Goal: Information Seeking & Learning: Learn about a topic

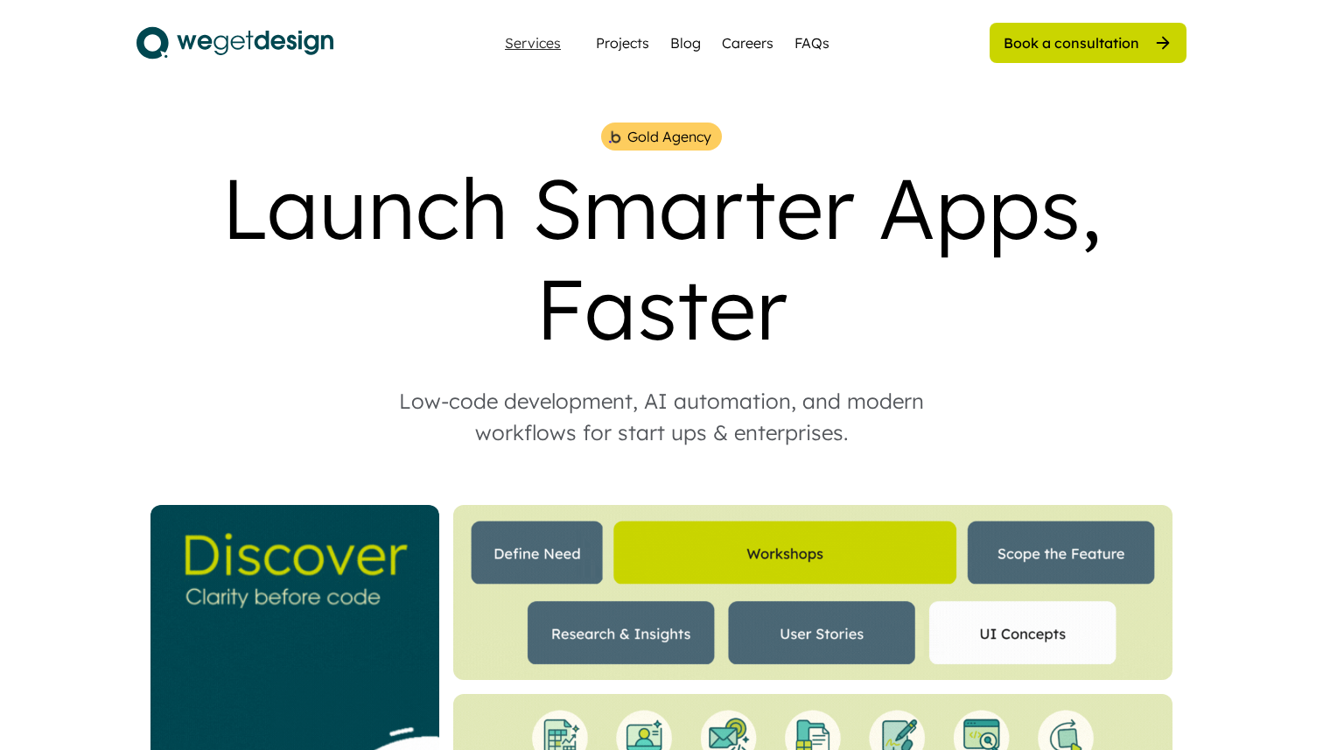
click at [548, 47] on div "Services" at bounding box center [533, 43] width 70 height 14
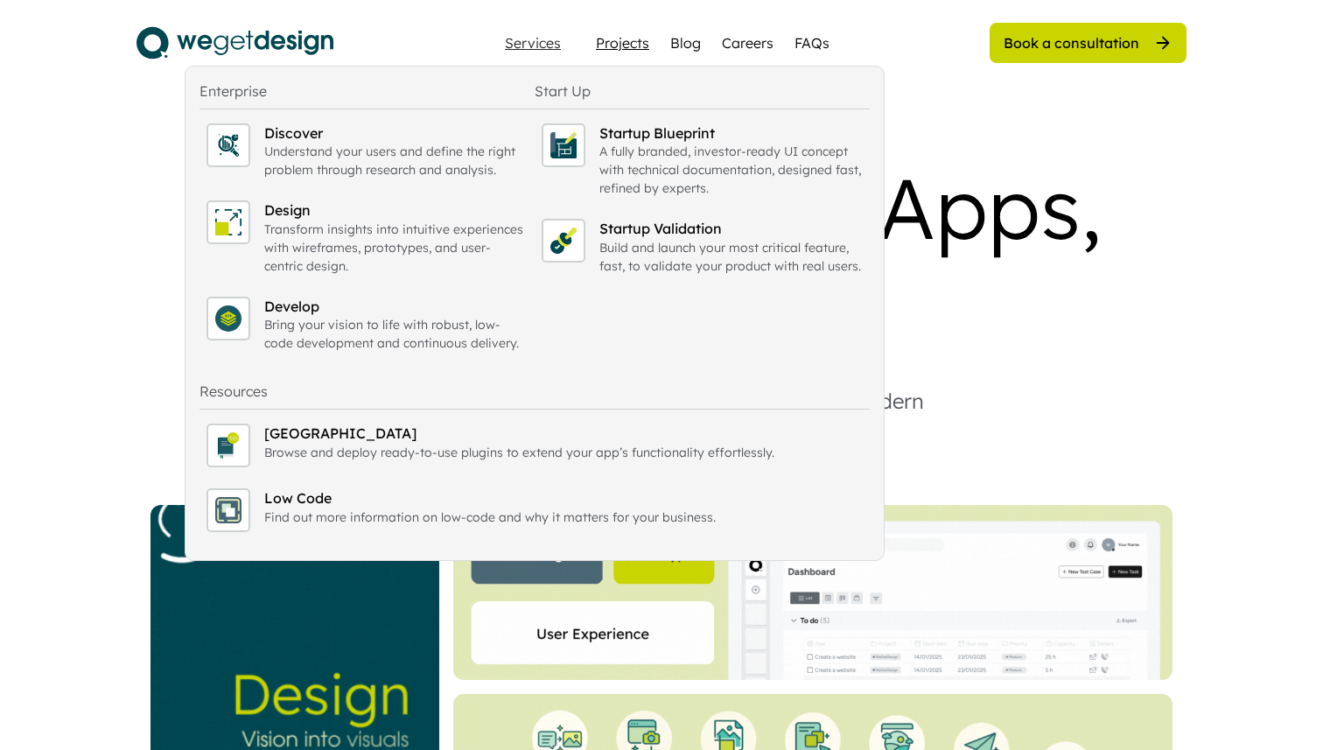
click at [627, 39] on div "Projects" at bounding box center [622, 42] width 53 height 21
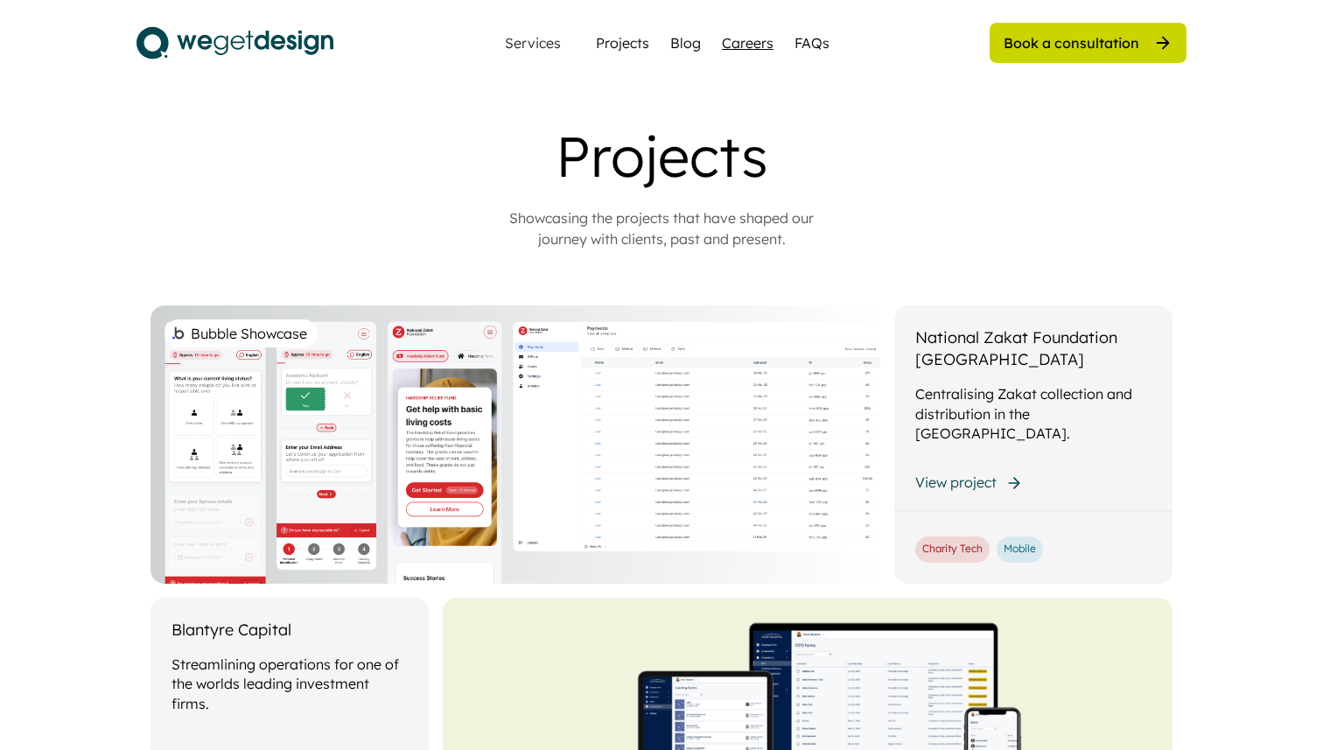
click at [762, 43] on div "Careers" at bounding box center [748, 42] width 52 height 21
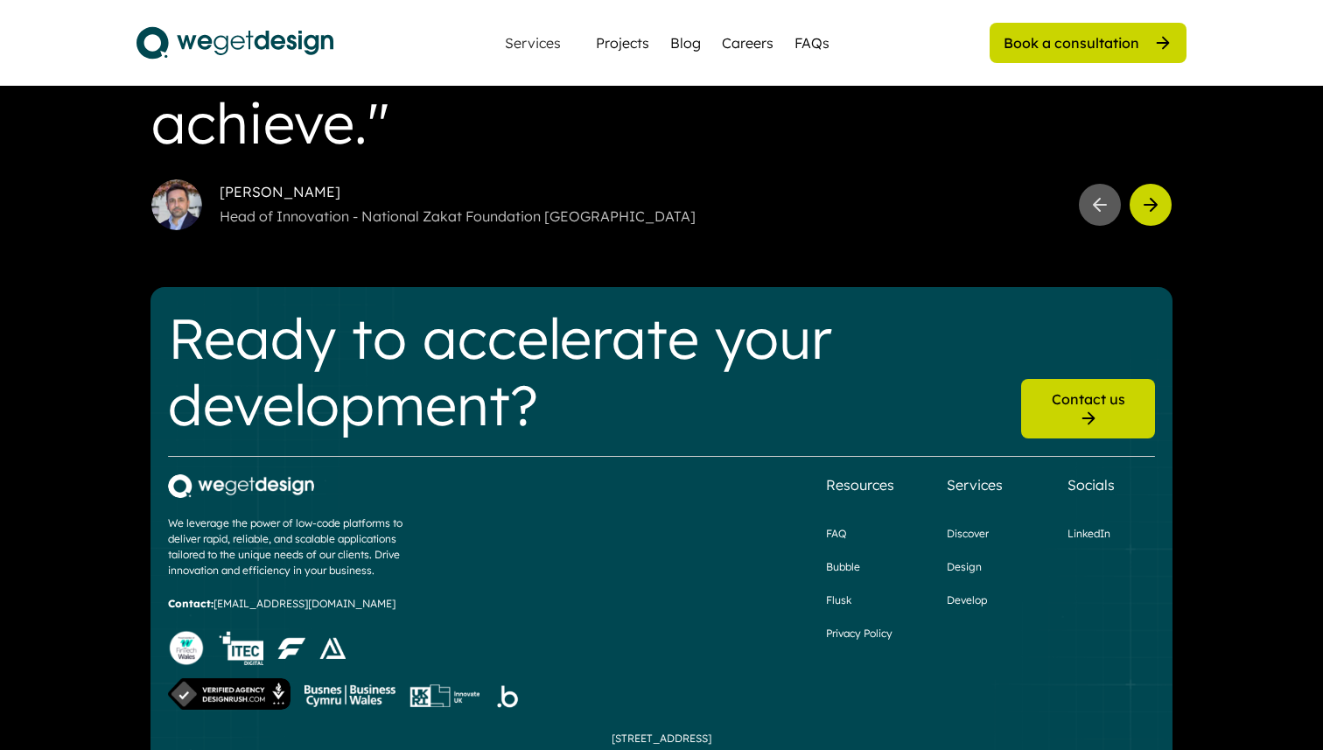
scroll to position [2157, 0]
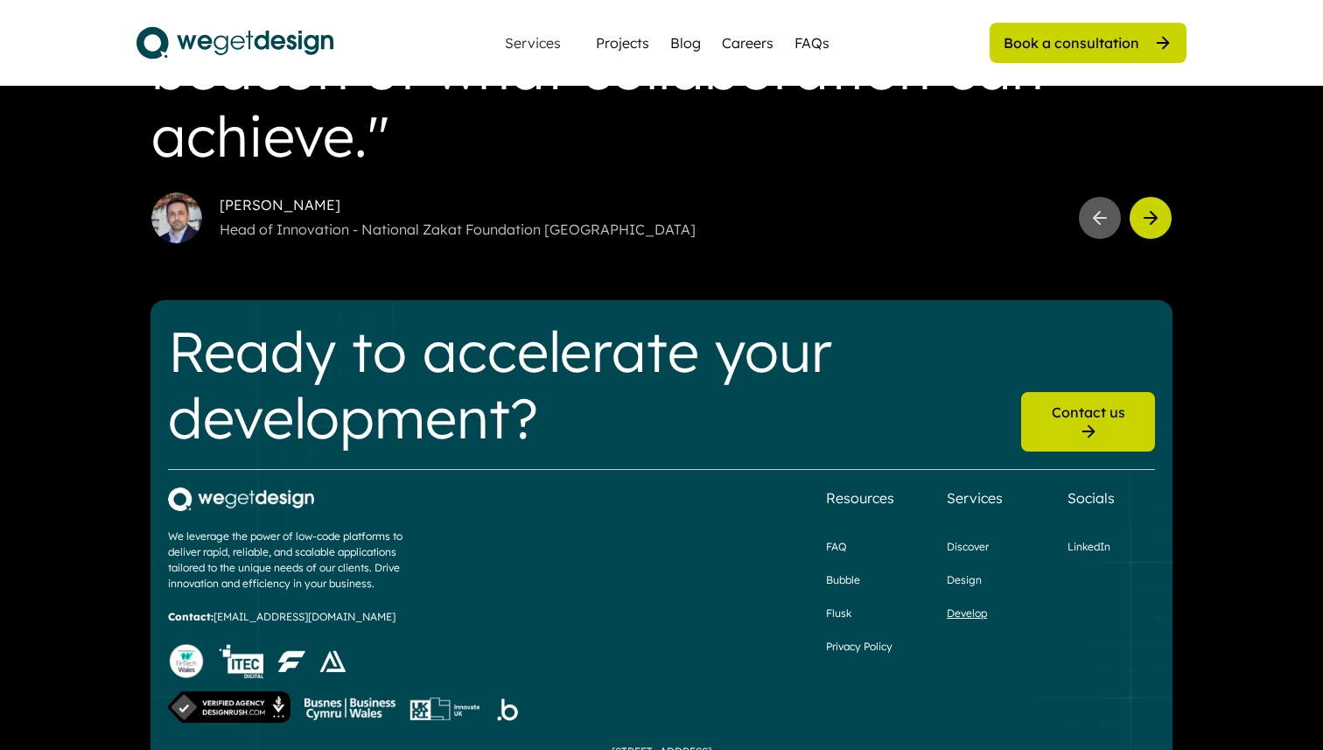
click at [965, 606] on div "Develop" at bounding box center [967, 614] width 40 height 16
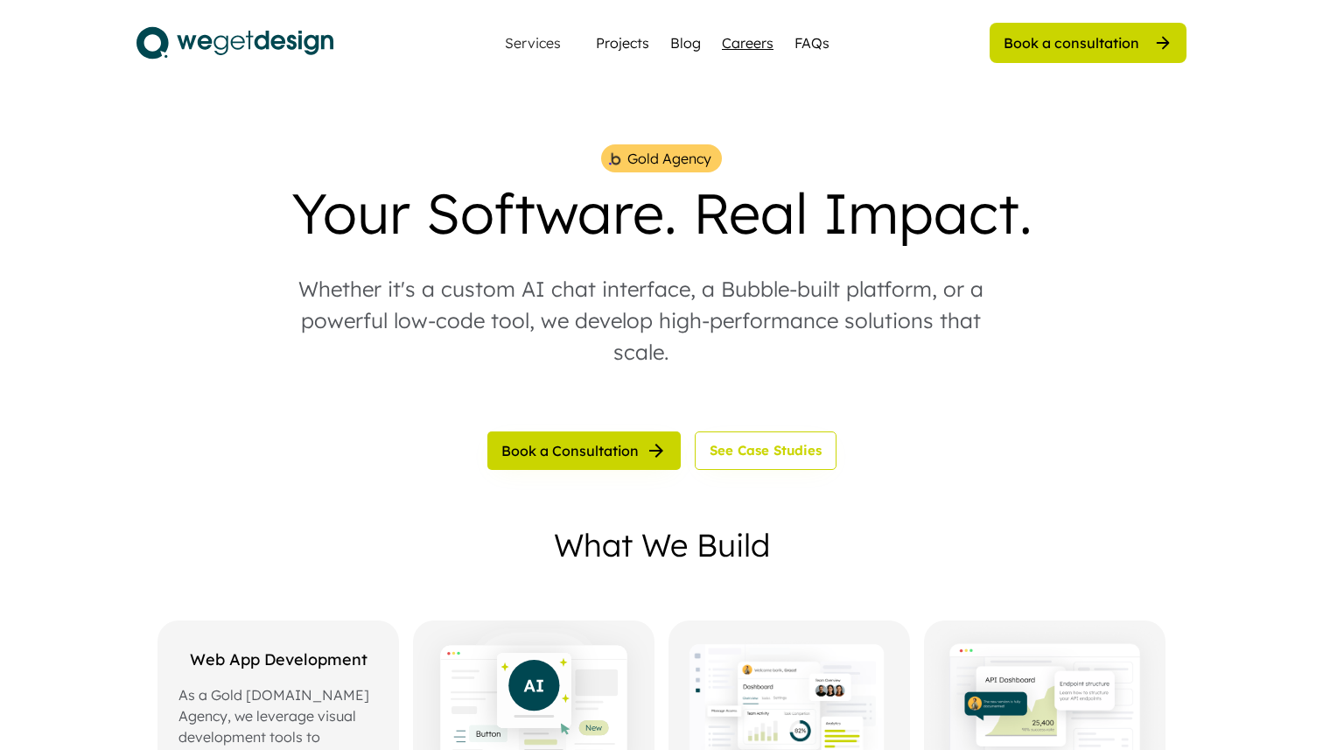
click at [755, 46] on div "Careers" at bounding box center [748, 42] width 52 height 21
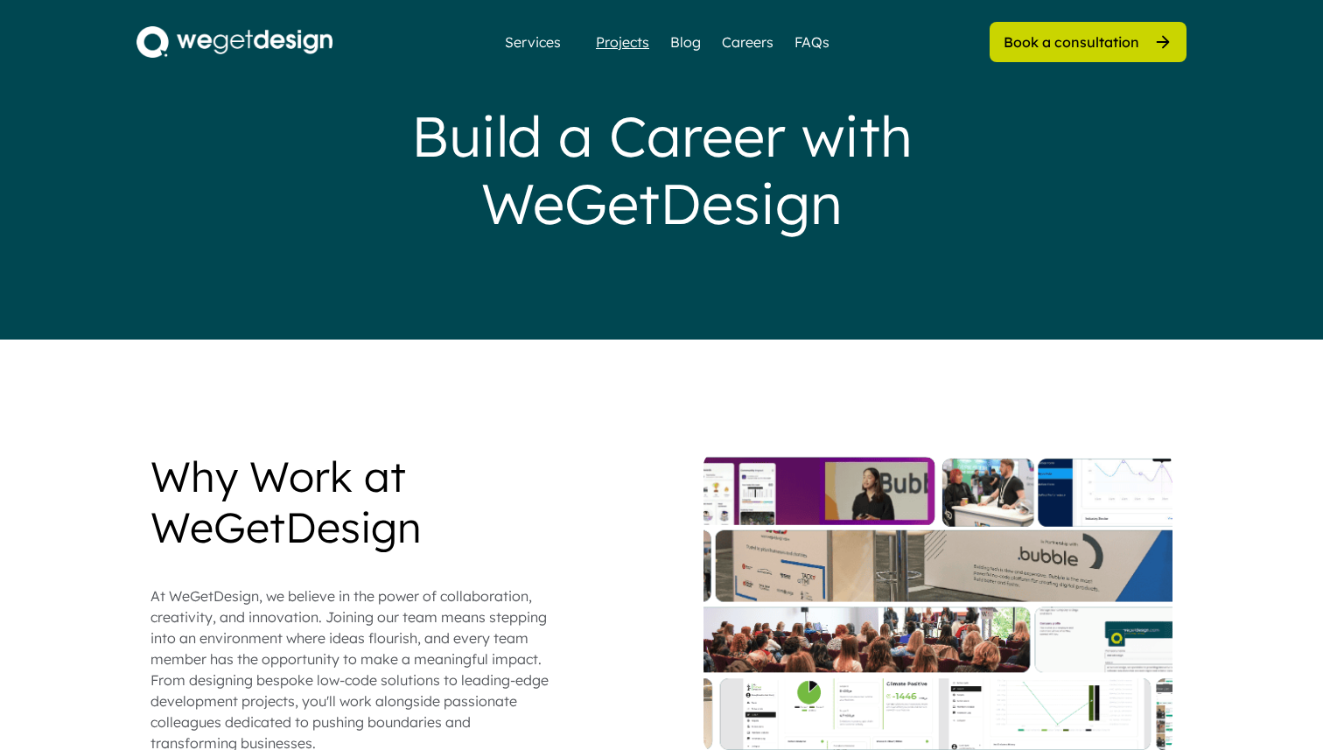
click at [633, 48] on div "Projects" at bounding box center [622, 42] width 53 height 21
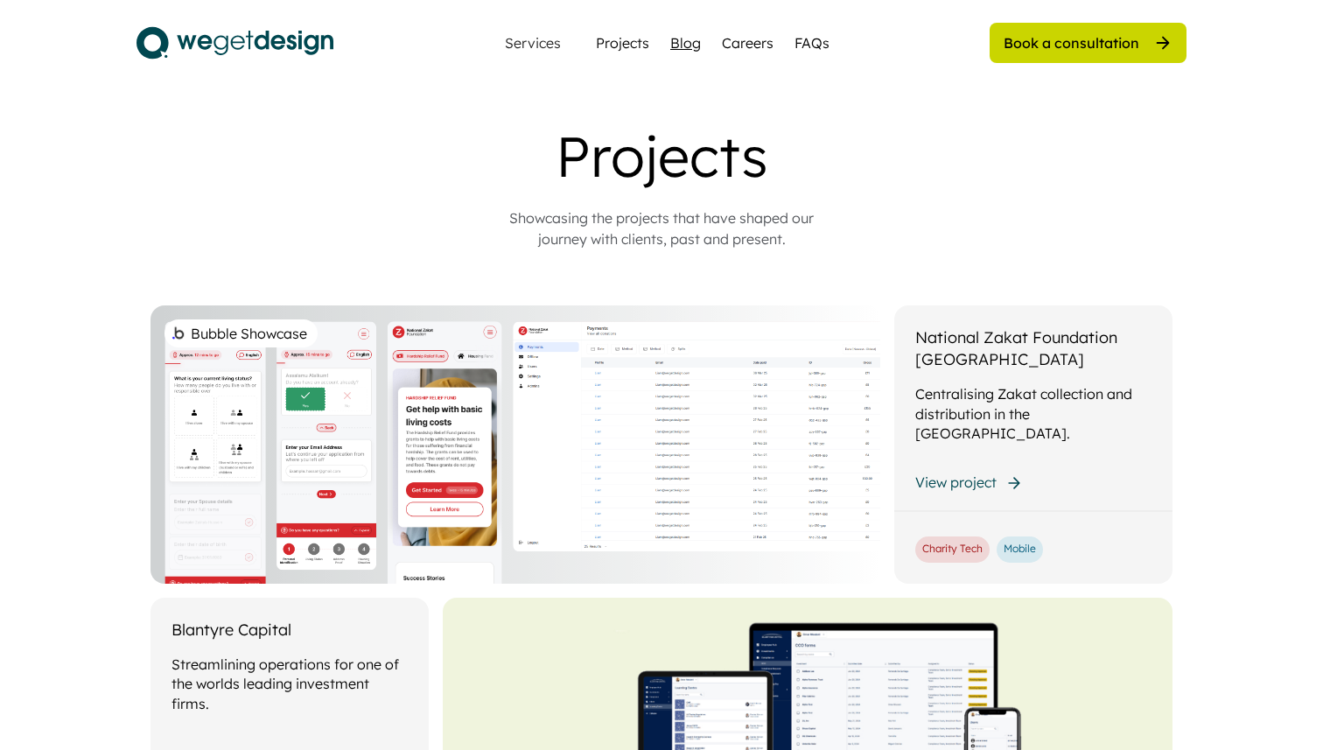
click at [691, 53] on div "Blog" at bounding box center [685, 42] width 31 height 21
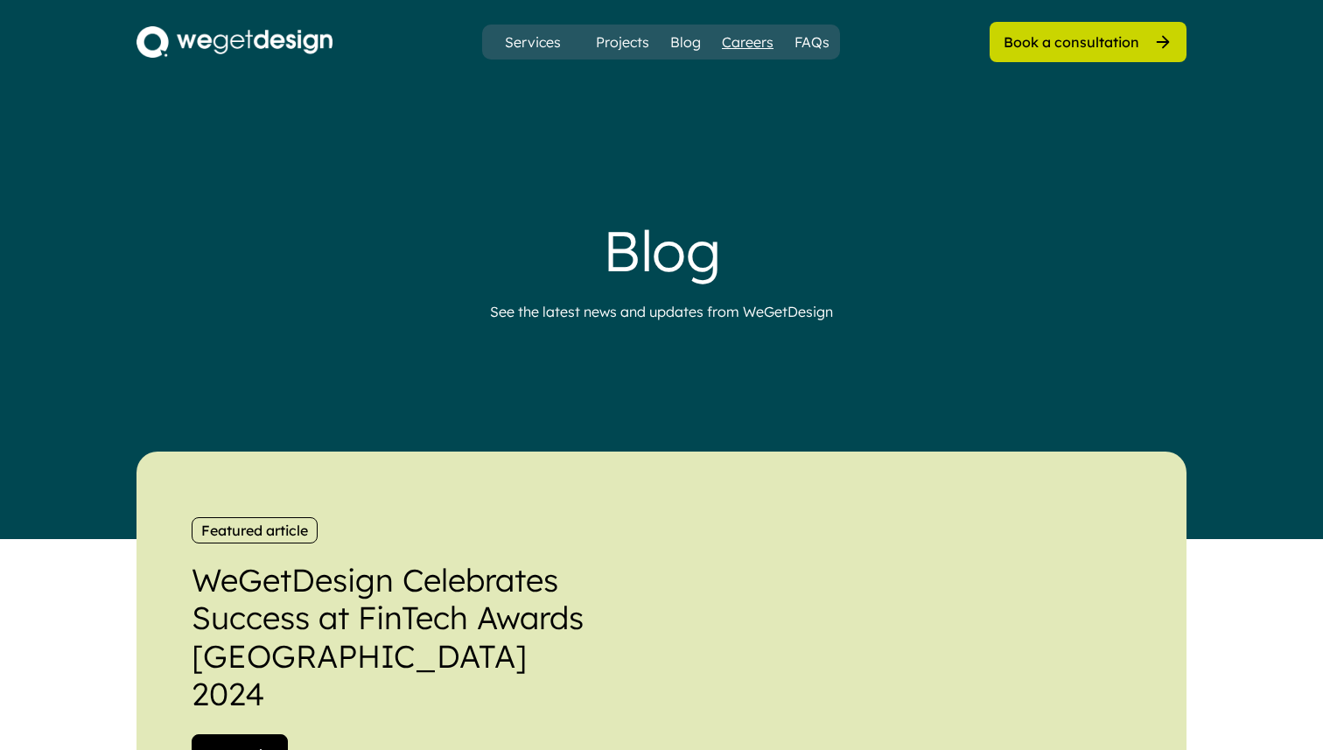
click at [758, 46] on div "Careers" at bounding box center [748, 42] width 52 height 21
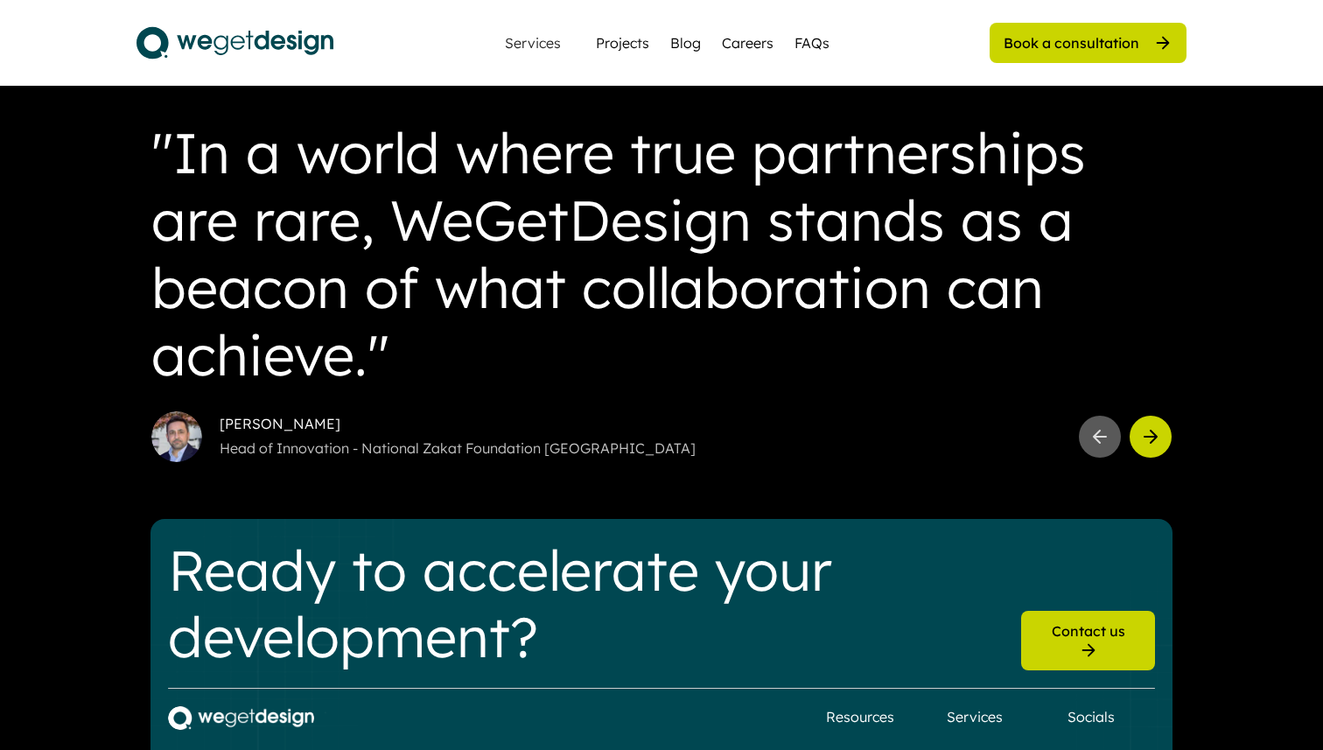
scroll to position [2199, 0]
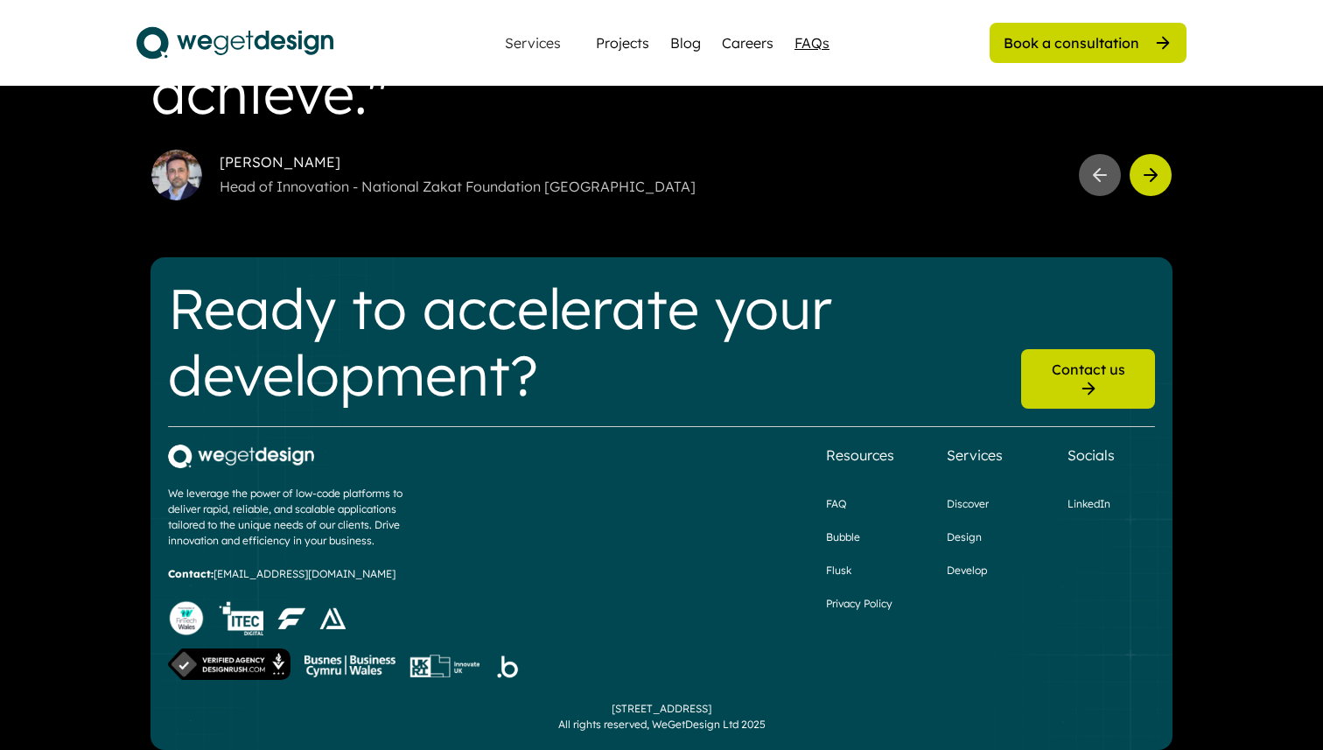
click at [816, 43] on div "FAQs" at bounding box center [812, 42] width 35 height 21
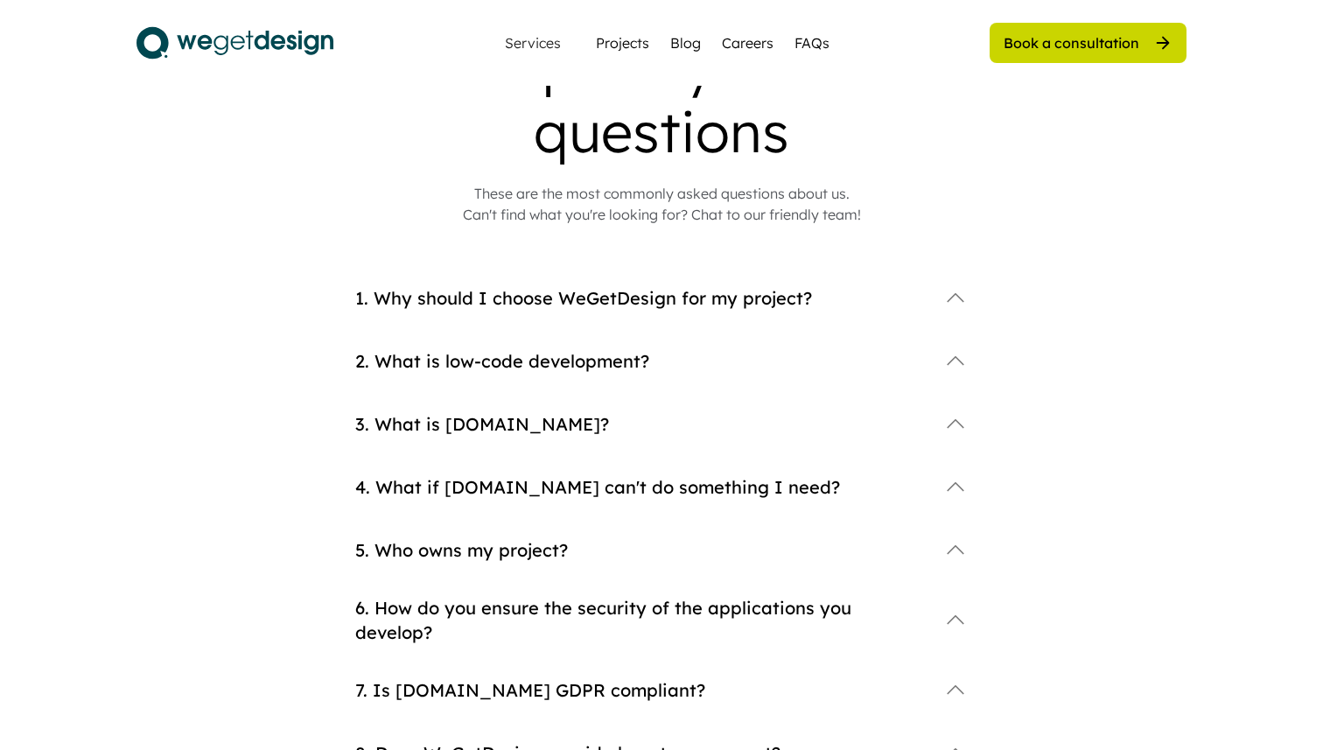
scroll to position [100, 0]
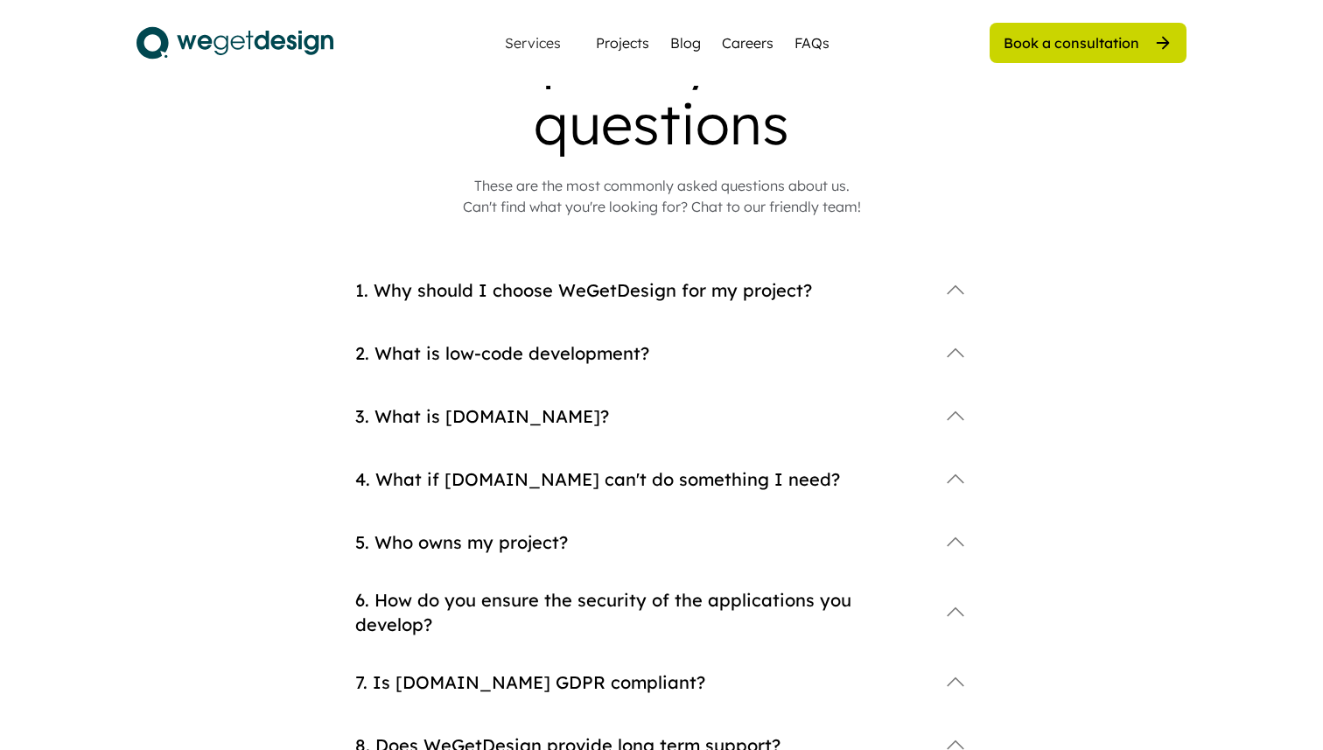
click at [724, 291] on div "1. Why should I choose WeGetDesign for my project?" at bounding box center [641, 290] width 572 height 25
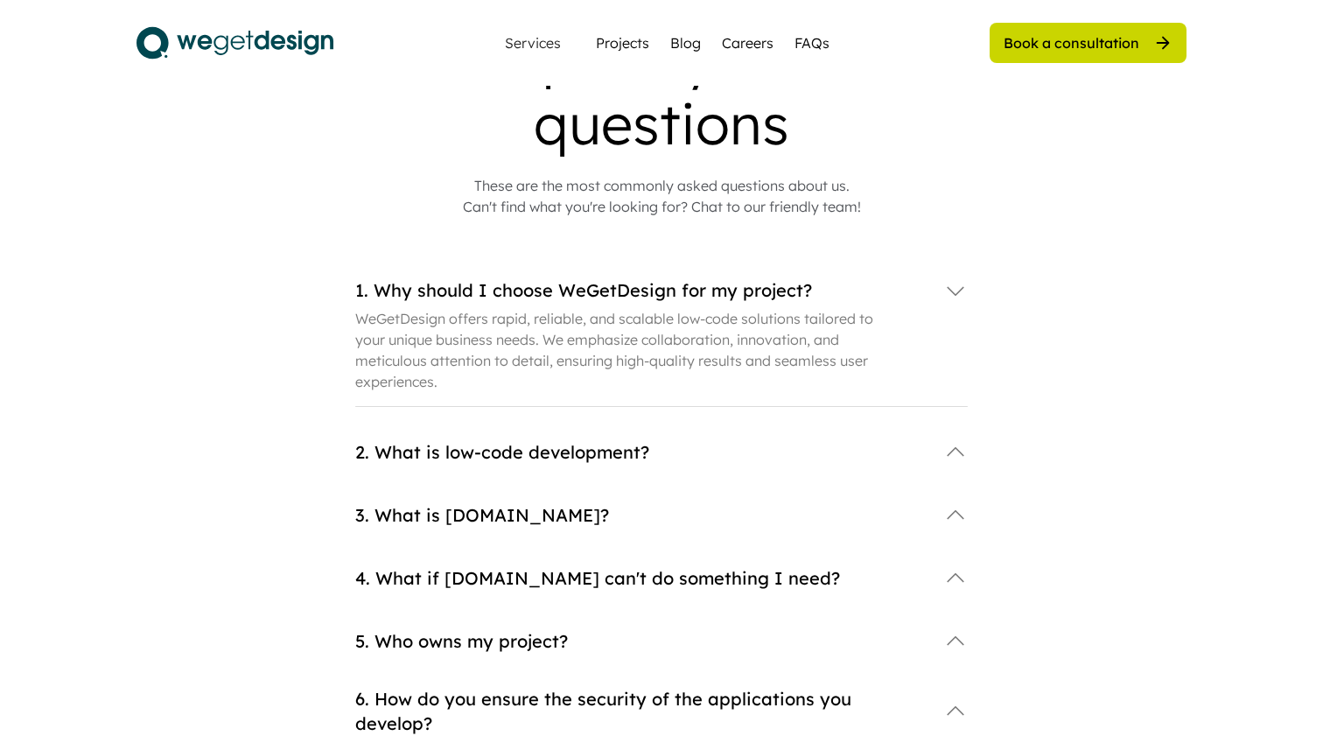
click at [530, 452] on div "2. What is low-code development?" at bounding box center [641, 452] width 572 height 25
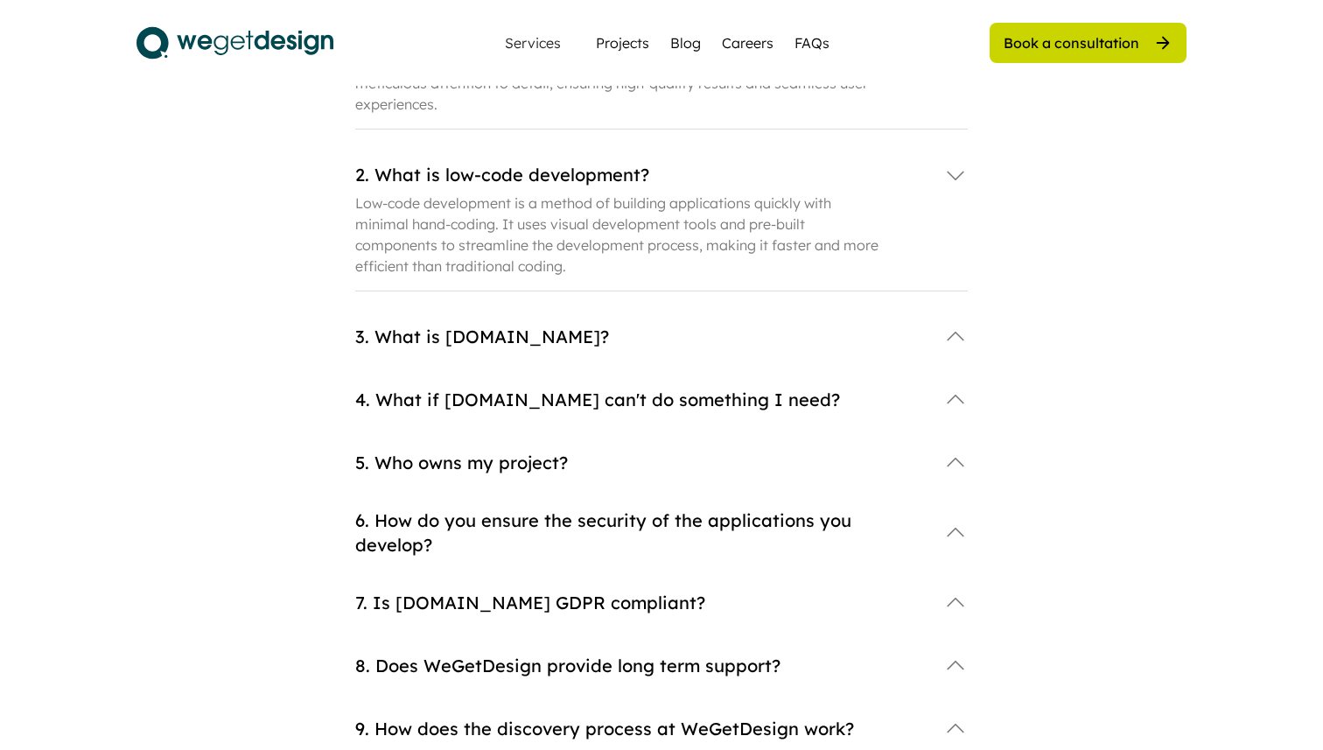
scroll to position [382, 0]
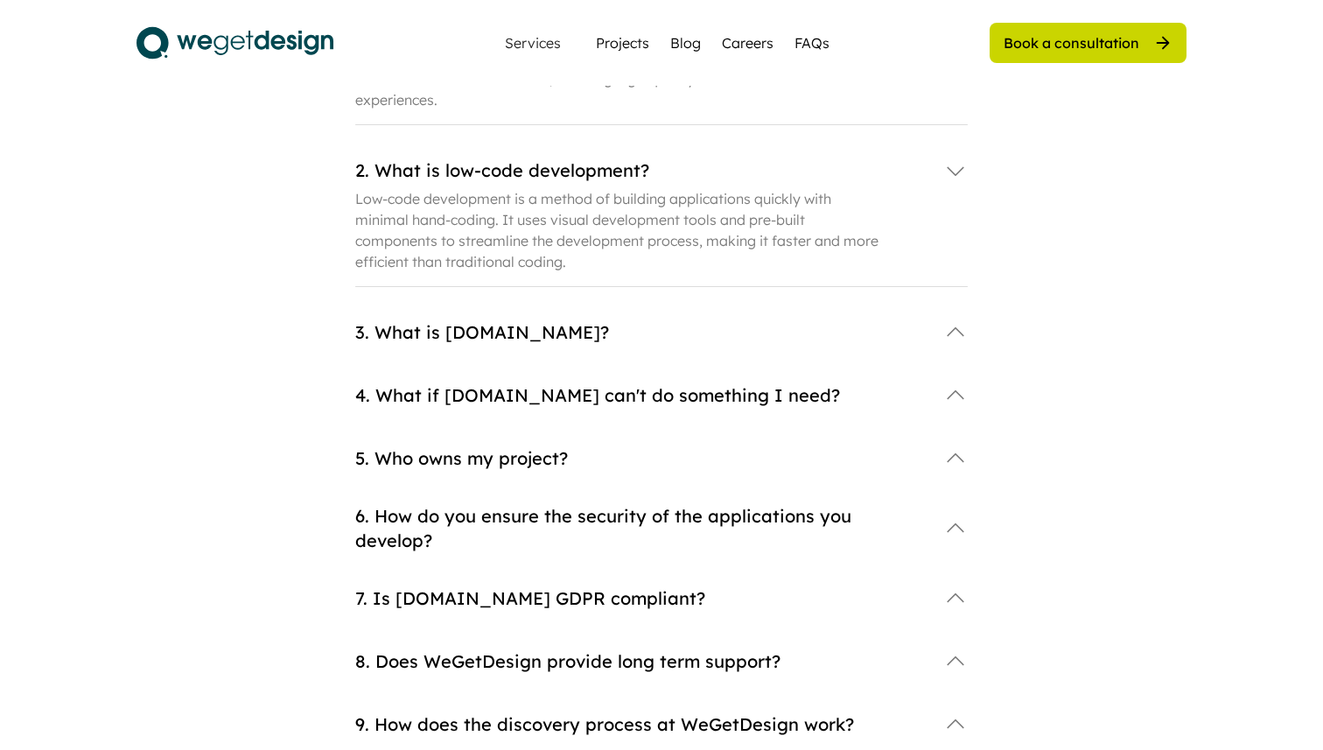
click at [515, 334] on div "3. What is Bubble.io?" at bounding box center [641, 332] width 572 height 25
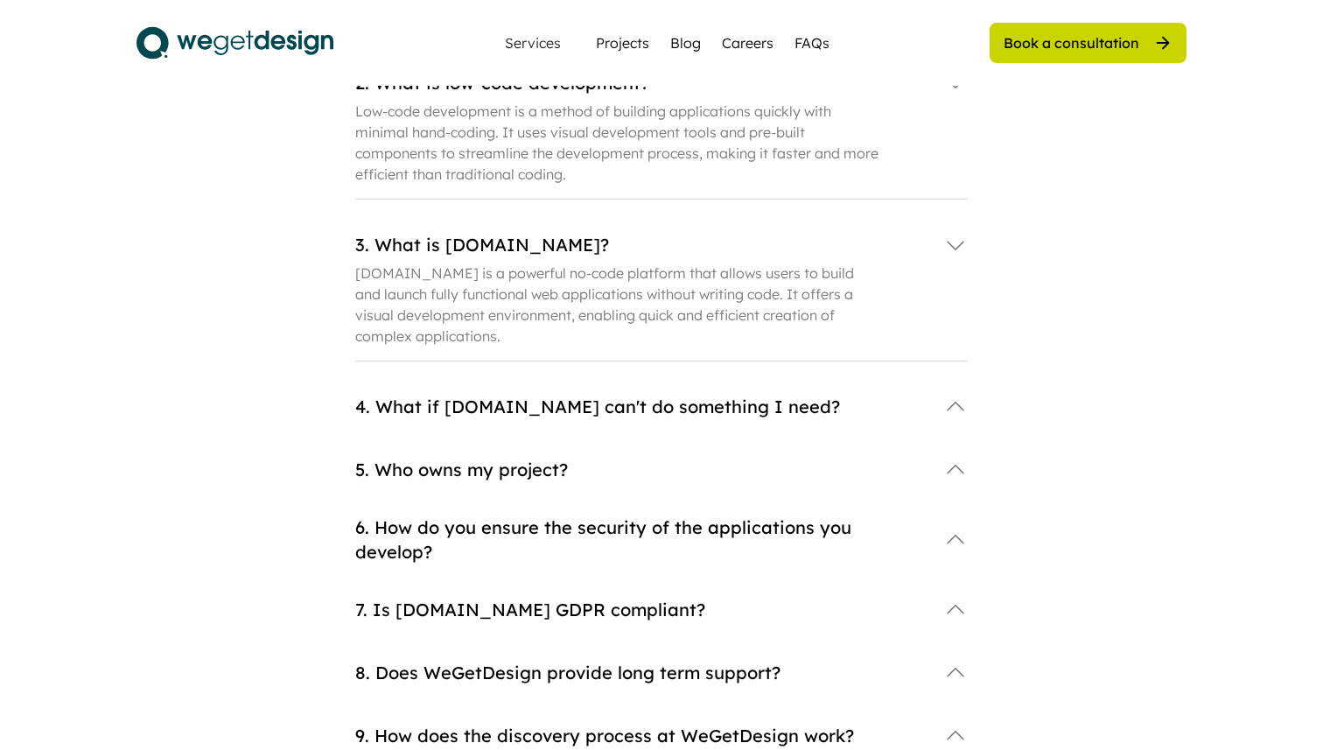
scroll to position [535, 0]
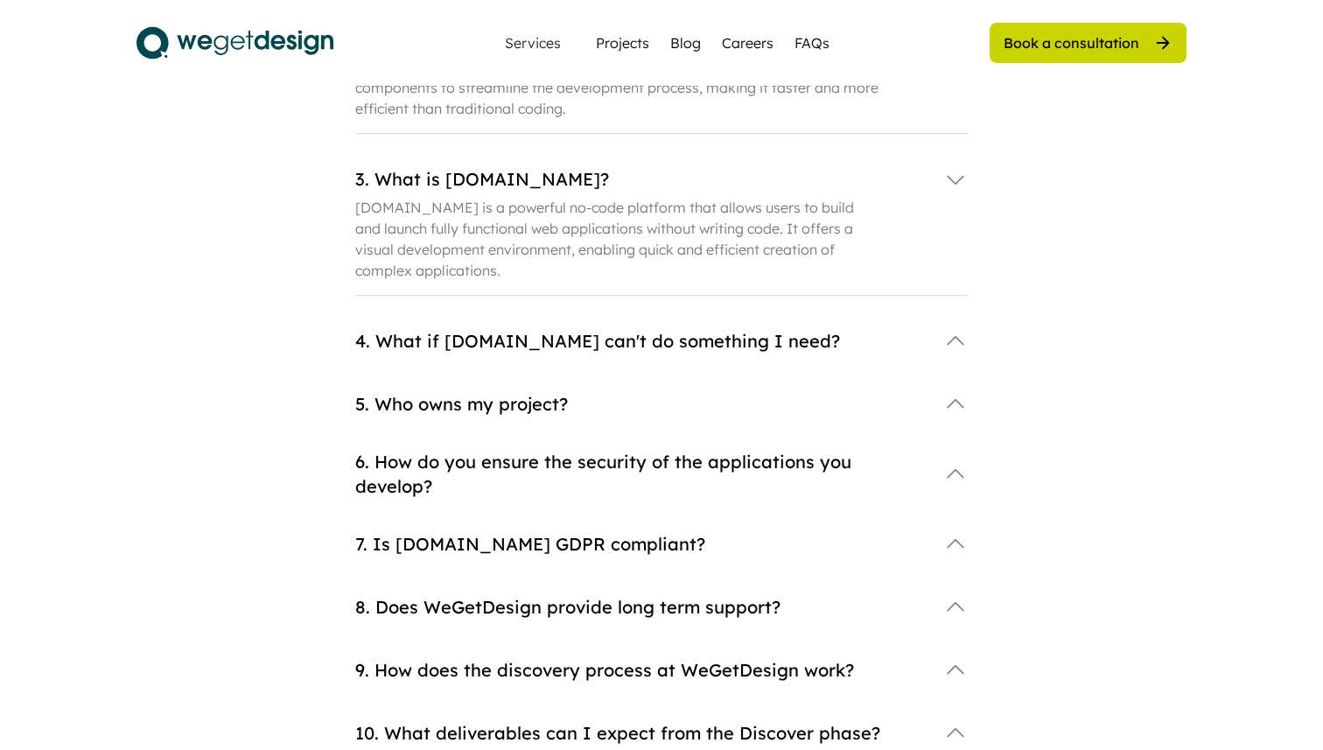
click at [541, 346] on div "4. What if Bubble.io can't do something I need?" at bounding box center [641, 341] width 572 height 25
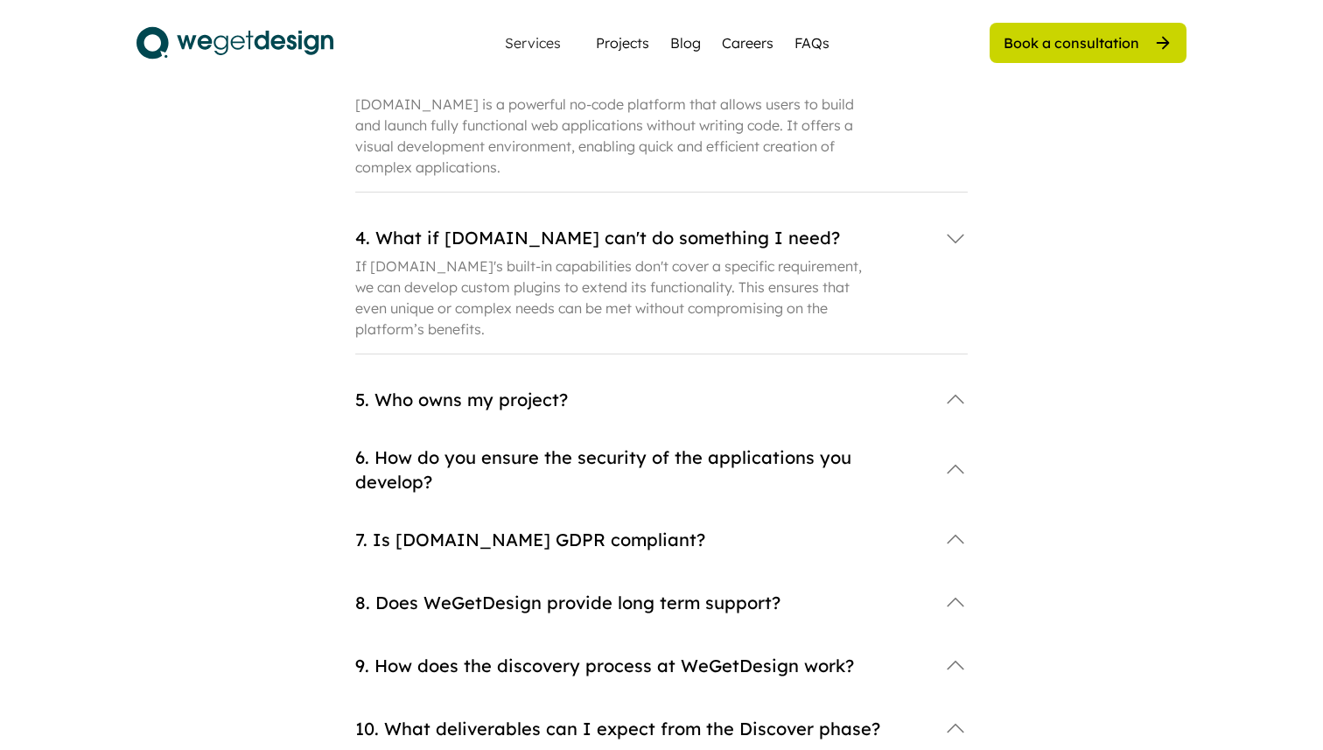
scroll to position [737, 0]
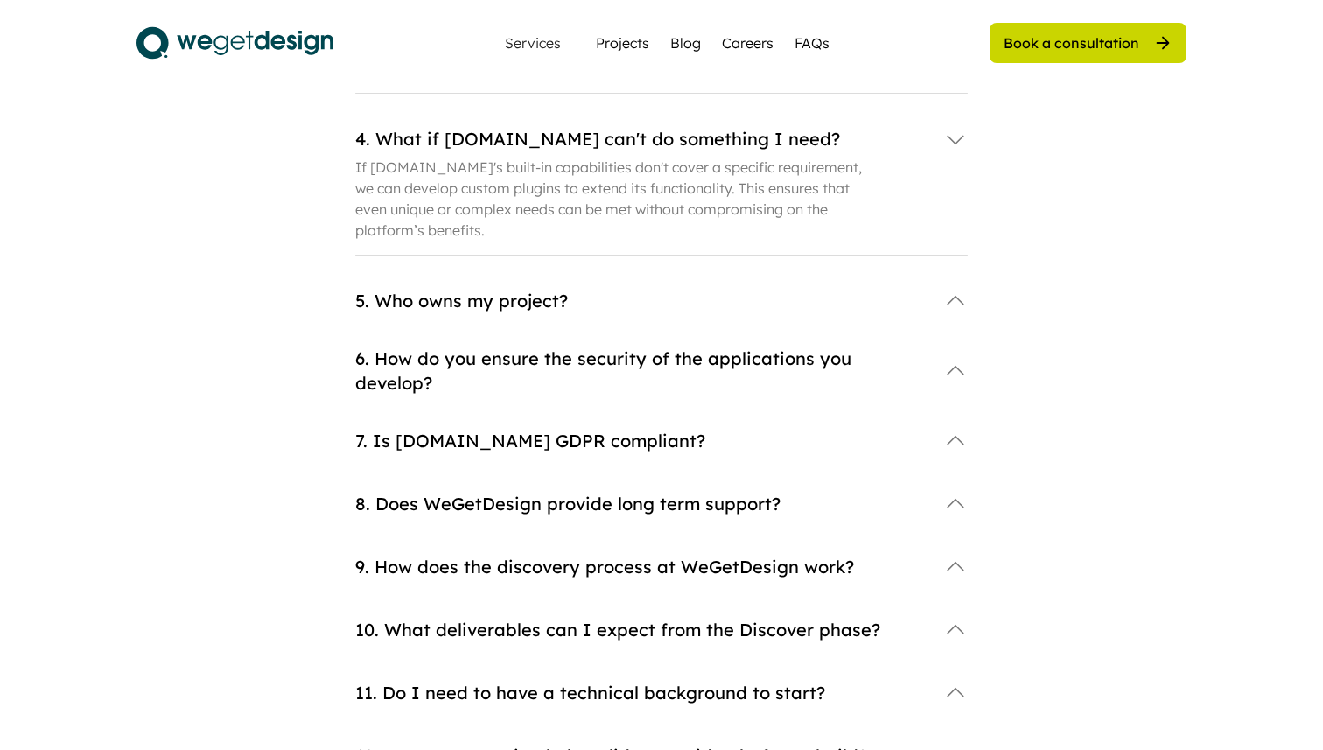
click at [571, 303] on div "5. Who owns my project?" at bounding box center [641, 301] width 572 height 25
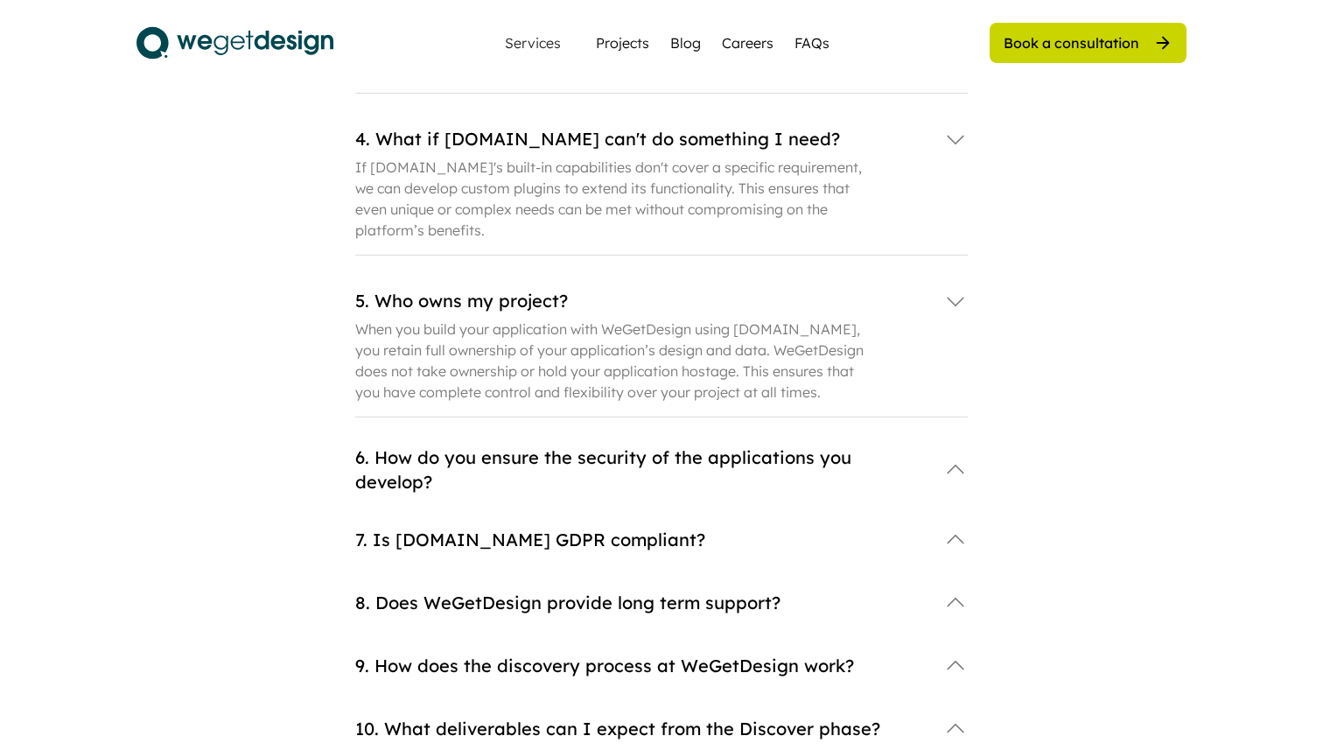
click at [594, 459] on div "6. How do you ensure the security of the applications you develop?" at bounding box center [641, 469] width 572 height 49
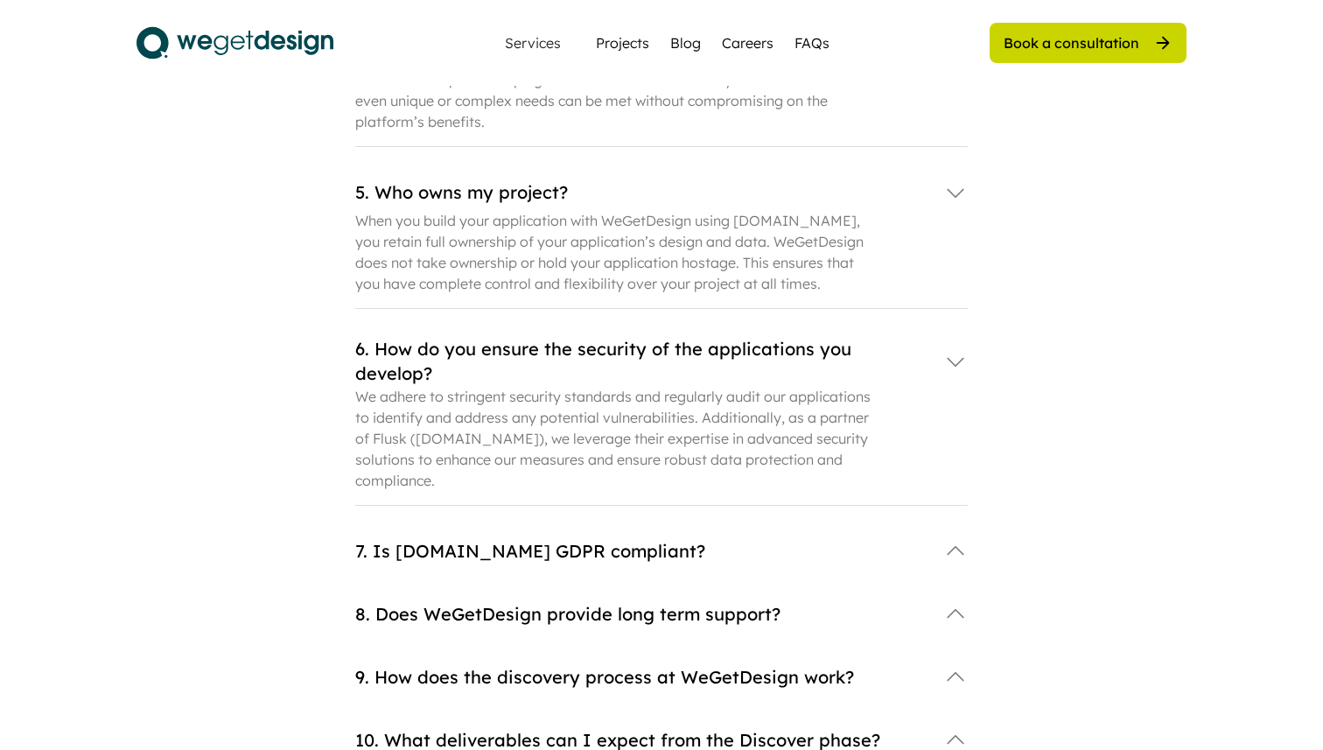
scroll to position [856, 0]
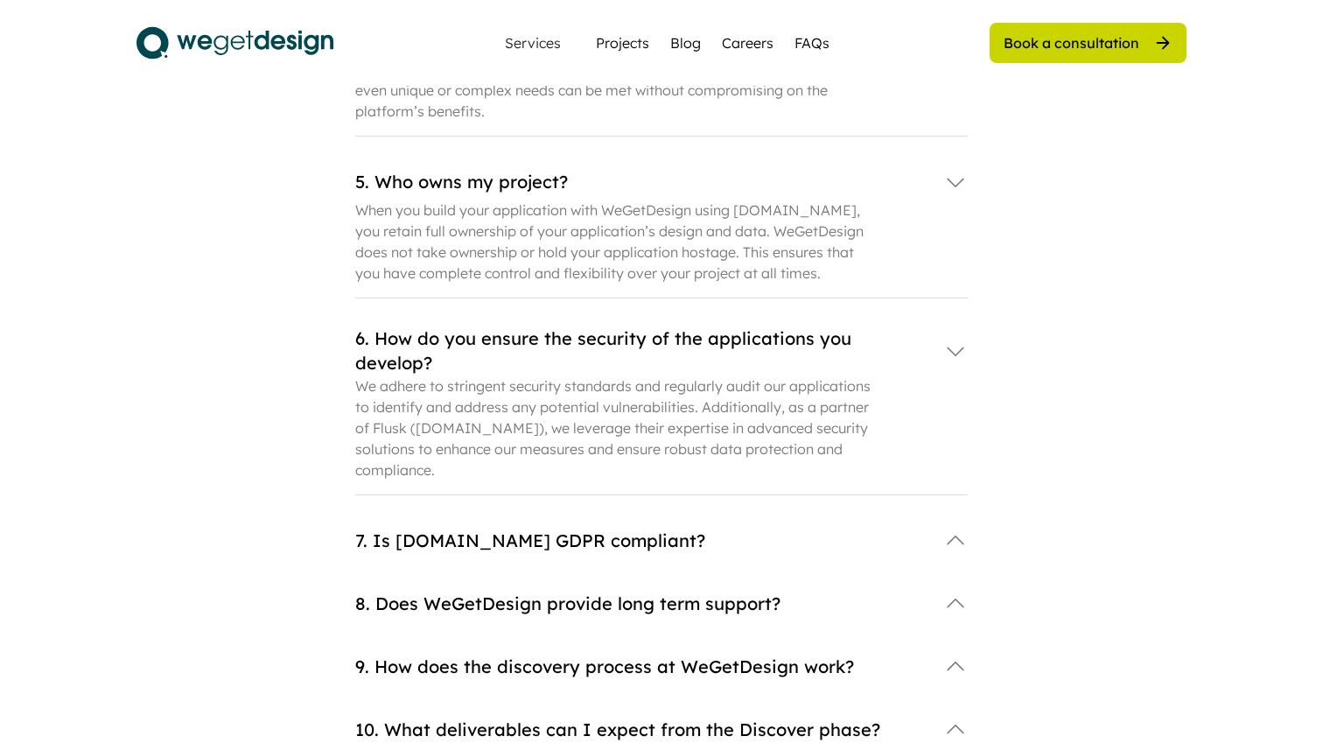
click at [560, 529] on div "7. Is Bubble.io GDPR compliant?" at bounding box center [641, 541] width 572 height 25
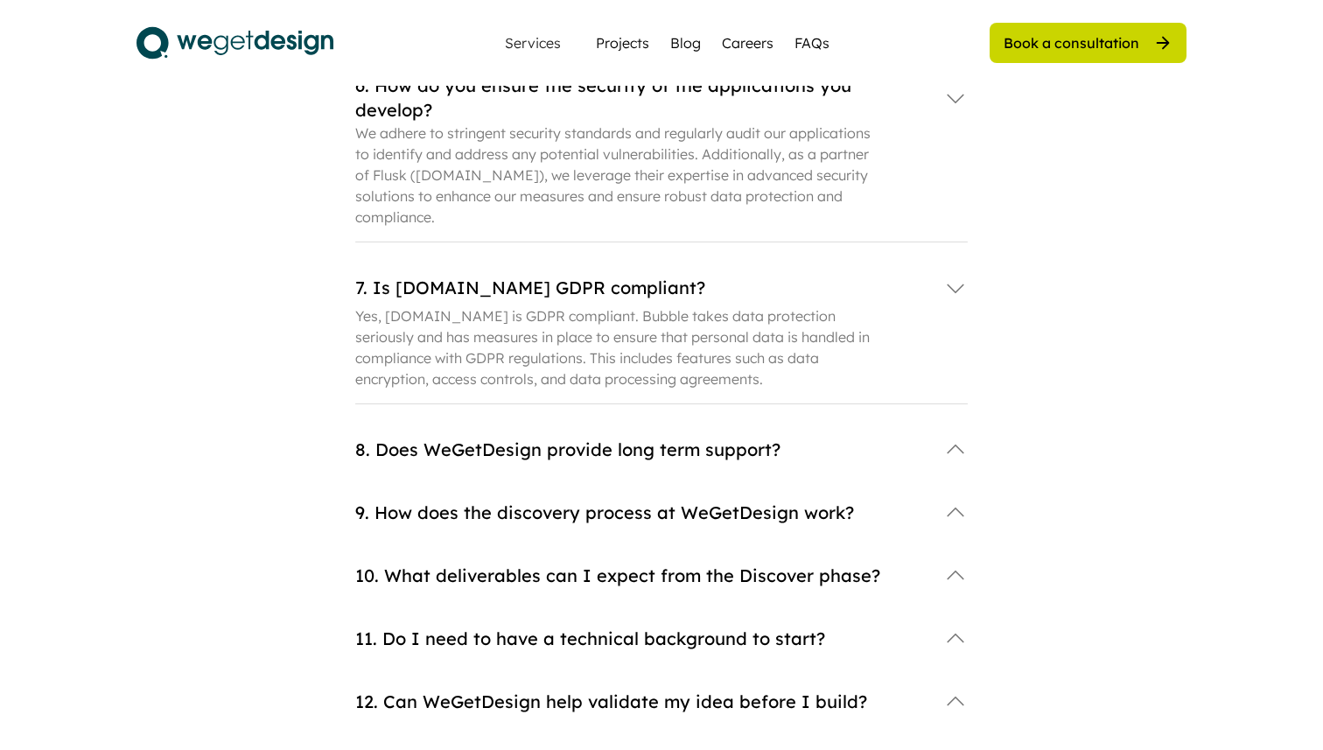
scroll to position [1149, 0]
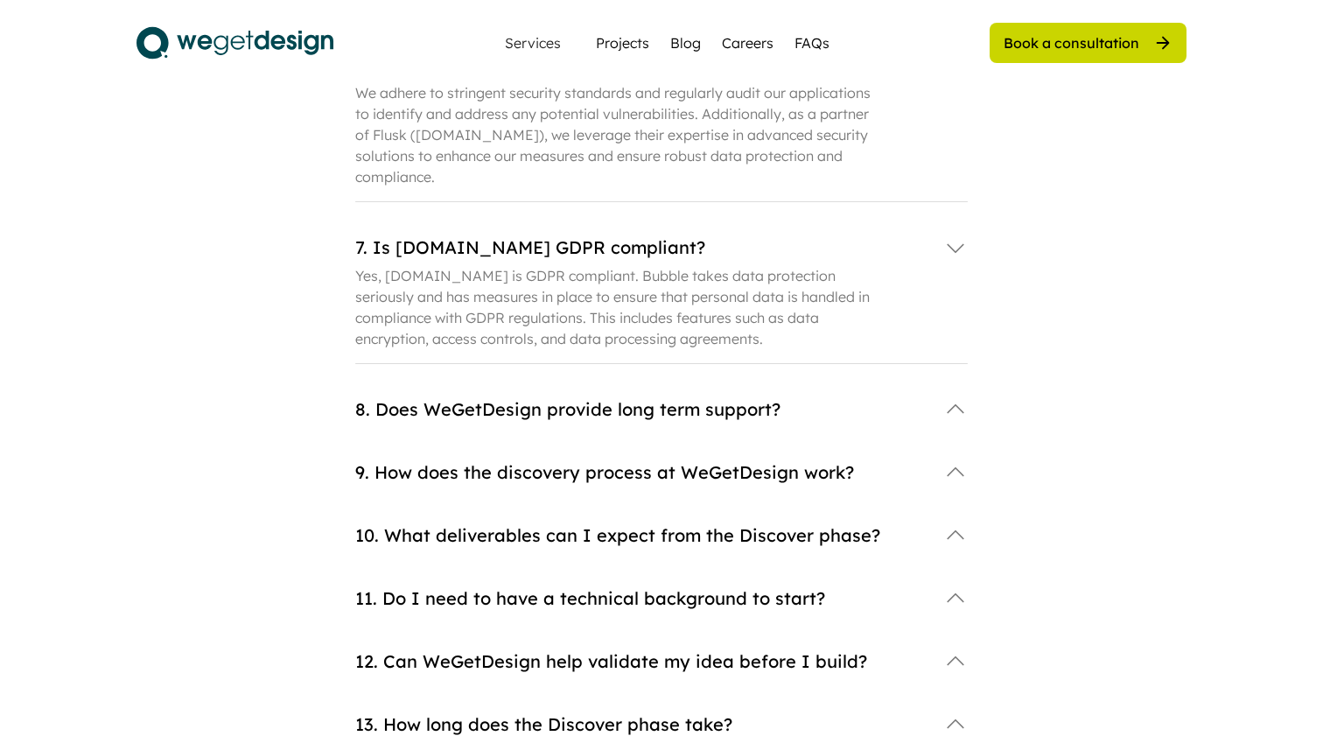
click at [545, 397] on div "8. Does WeGetDesign provide long term support?" at bounding box center [641, 409] width 572 height 25
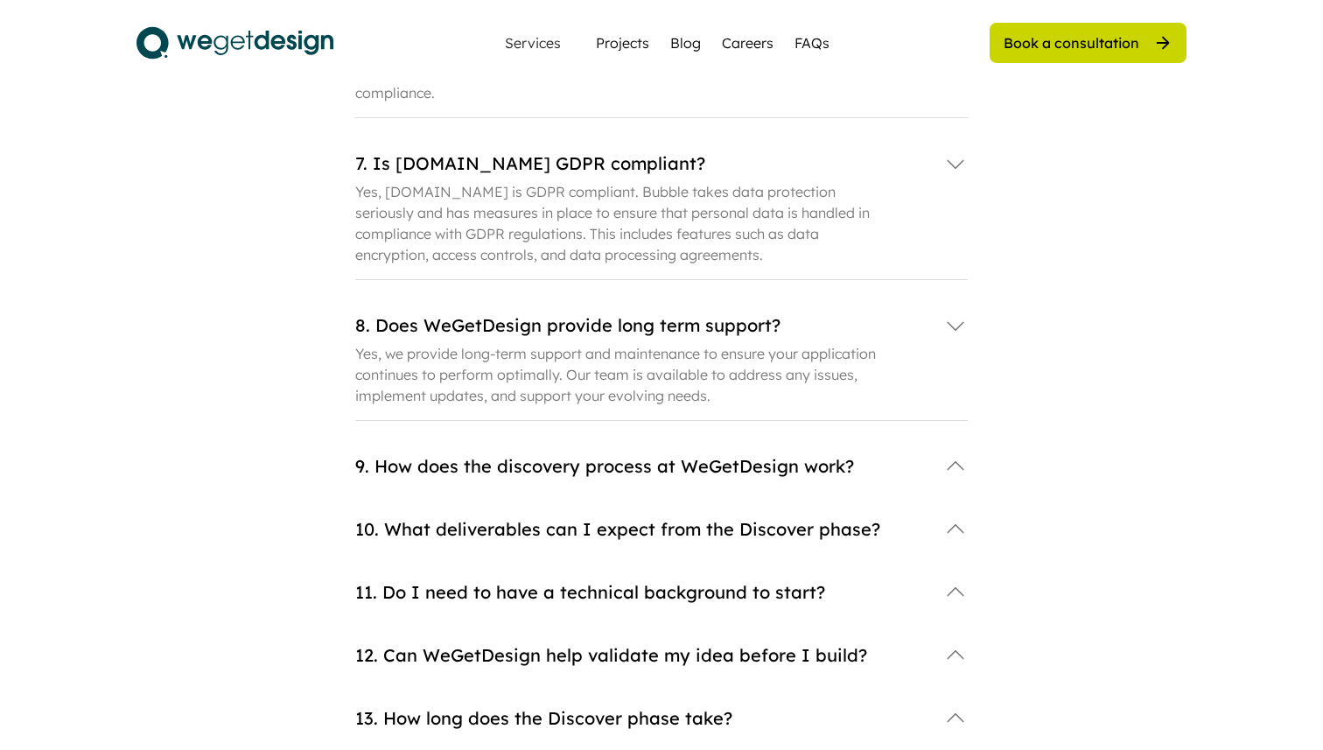
scroll to position [1248, 0]
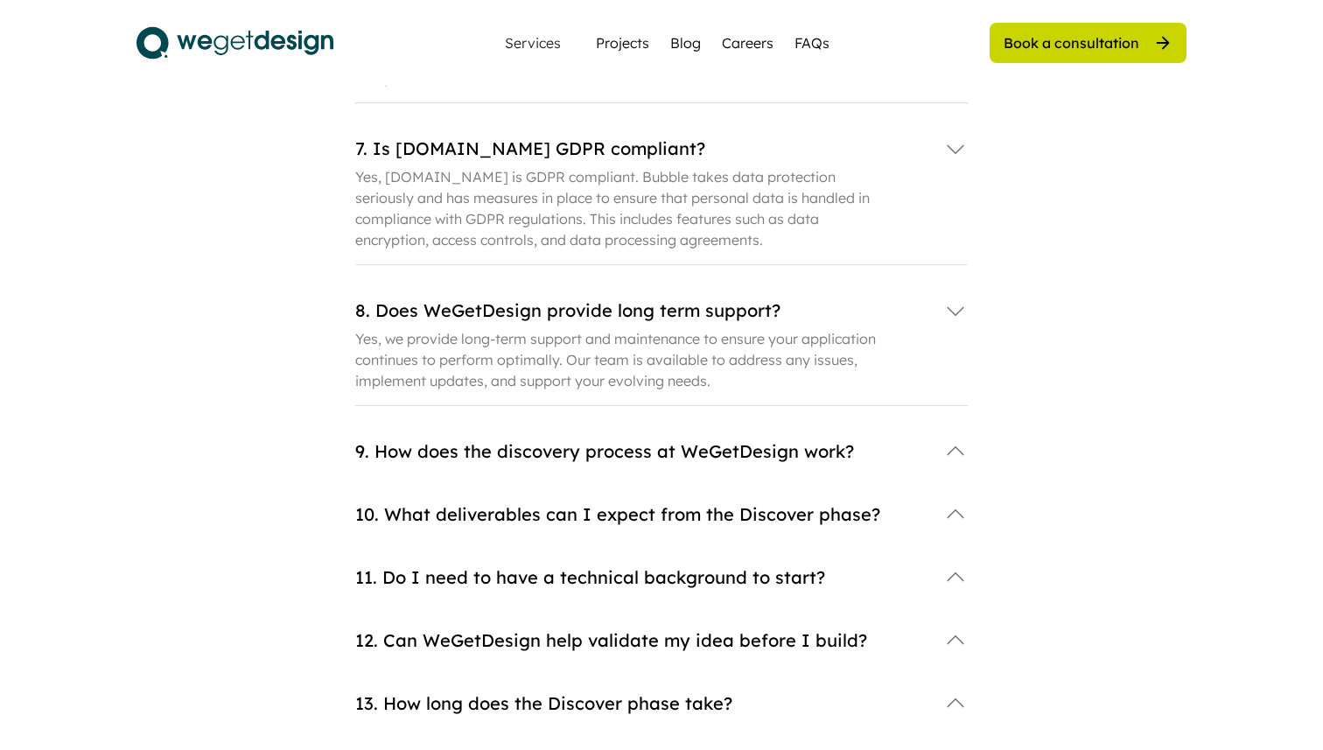
click at [574, 439] on div "9. How does the discovery process at WeGetDesign work?" at bounding box center [641, 451] width 572 height 25
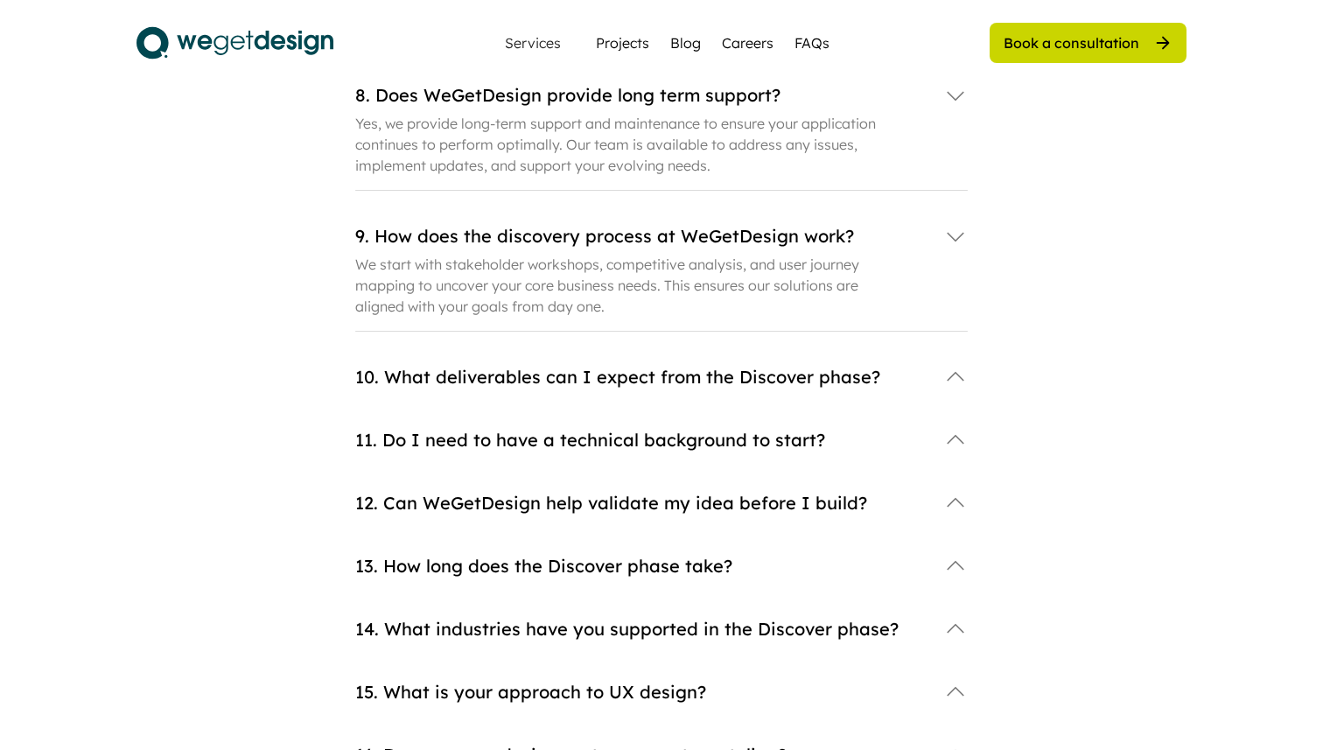
scroll to position [1484, 0]
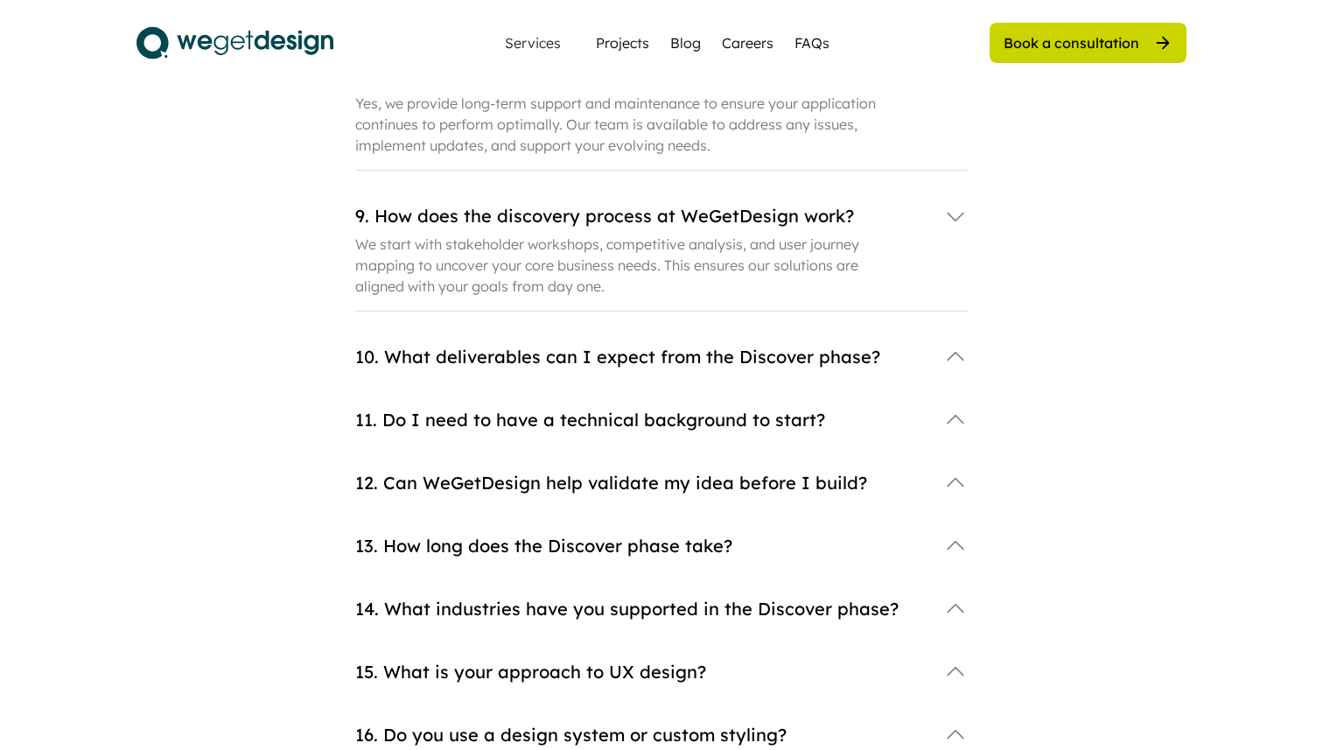
click at [574, 345] on div "10. What deliverables can I expect from the Discover phase?" at bounding box center [641, 357] width 572 height 25
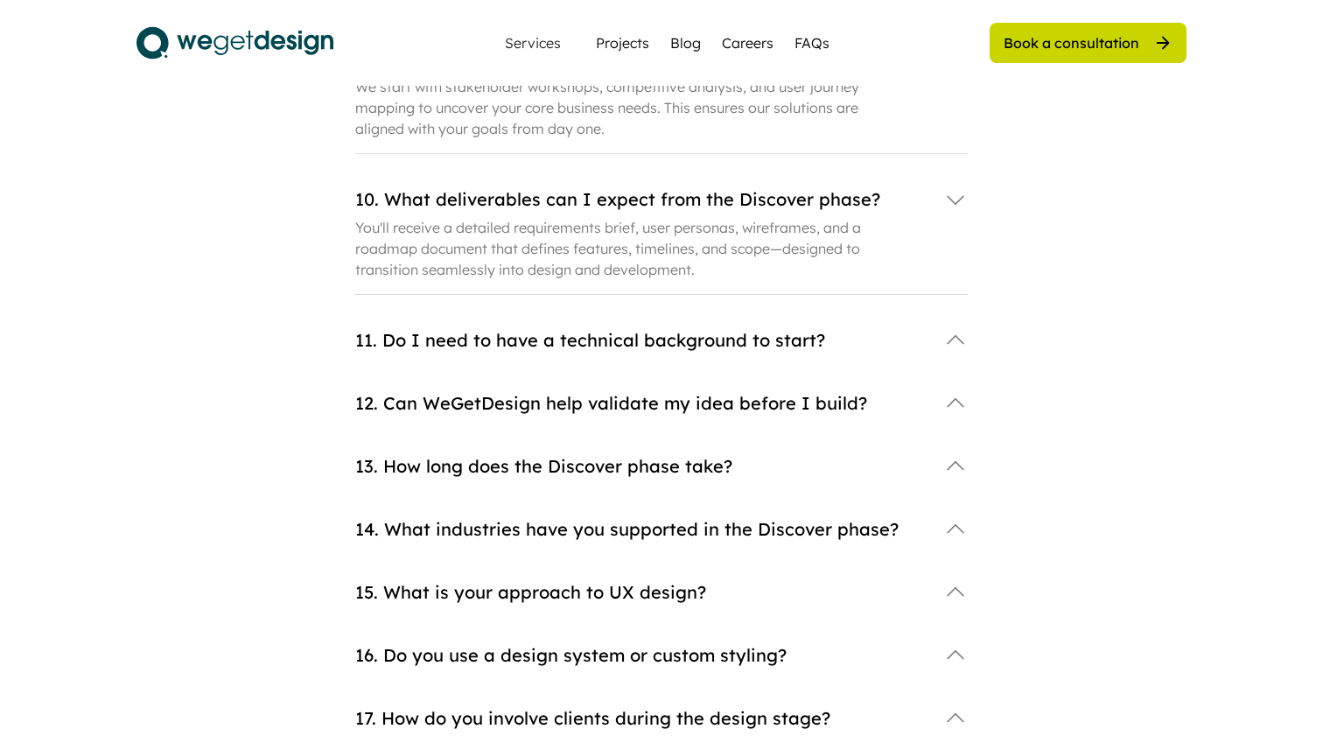
scroll to position [1650, 0]
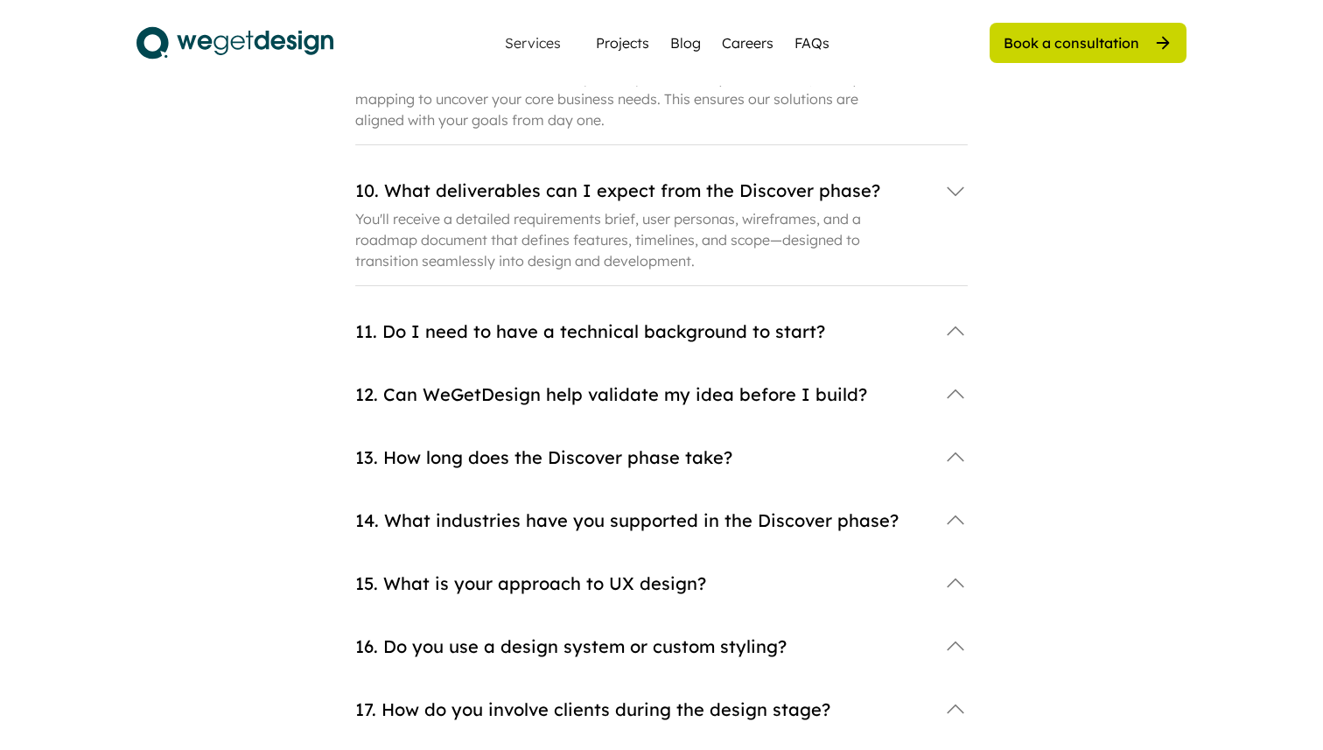
click at [582, 319] on div "11. Do I need to have a technical background to start?" at bounding box center [641, 331] width 572 height 25
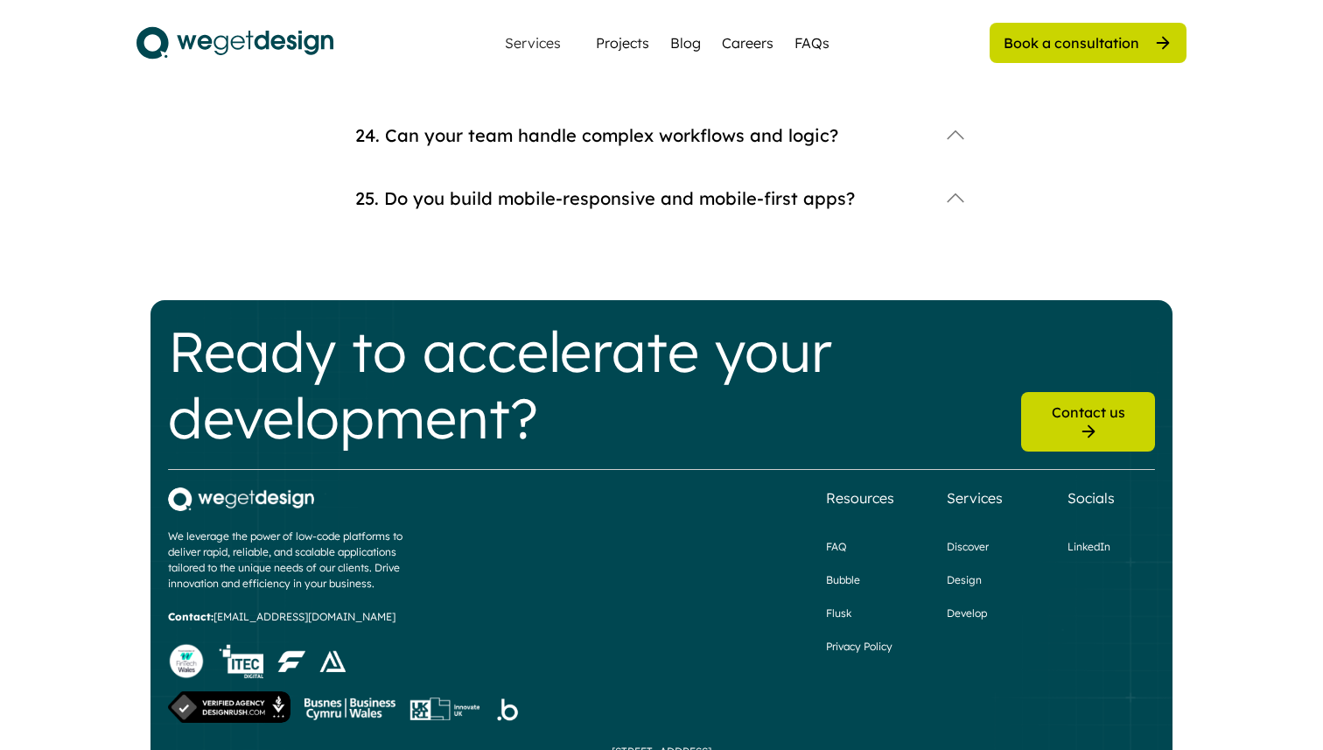
scroll to position [2772, 0]
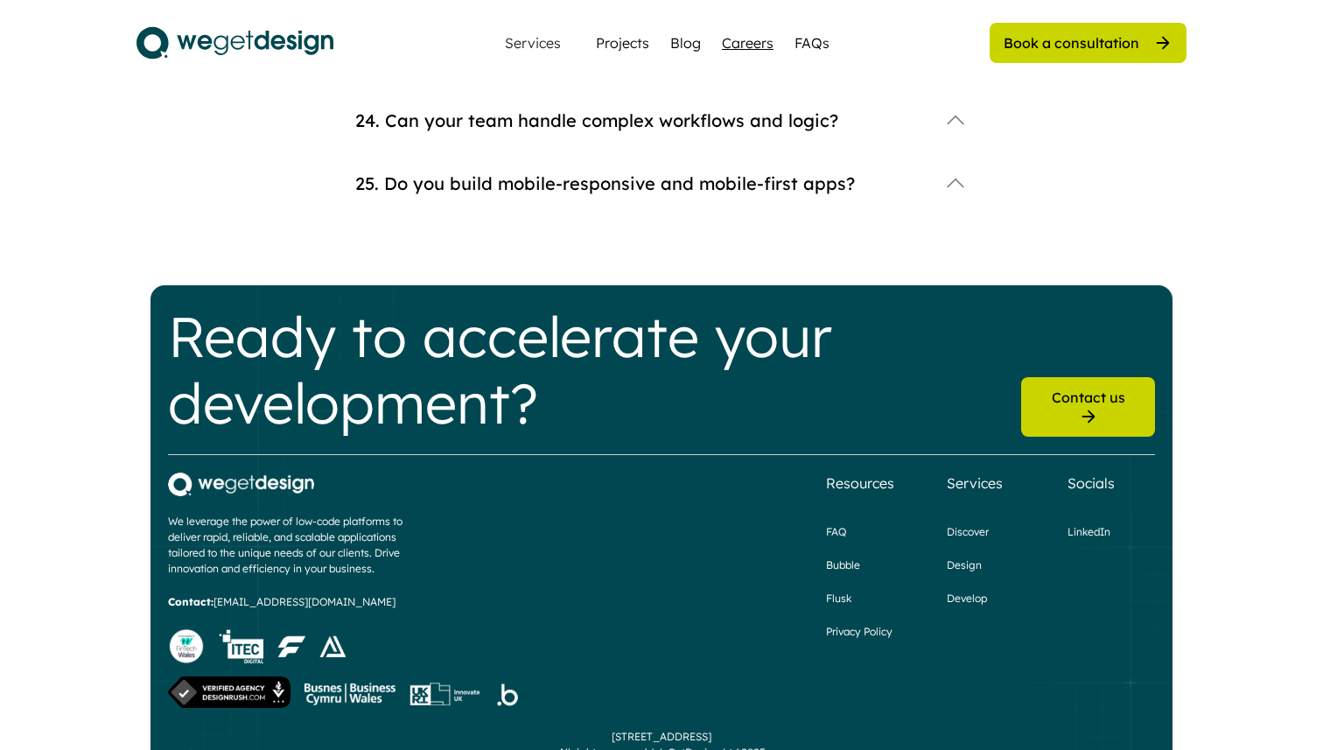
click at [747, 50] on div "Careers" at bounding box center [748, 42] width 52 height 21
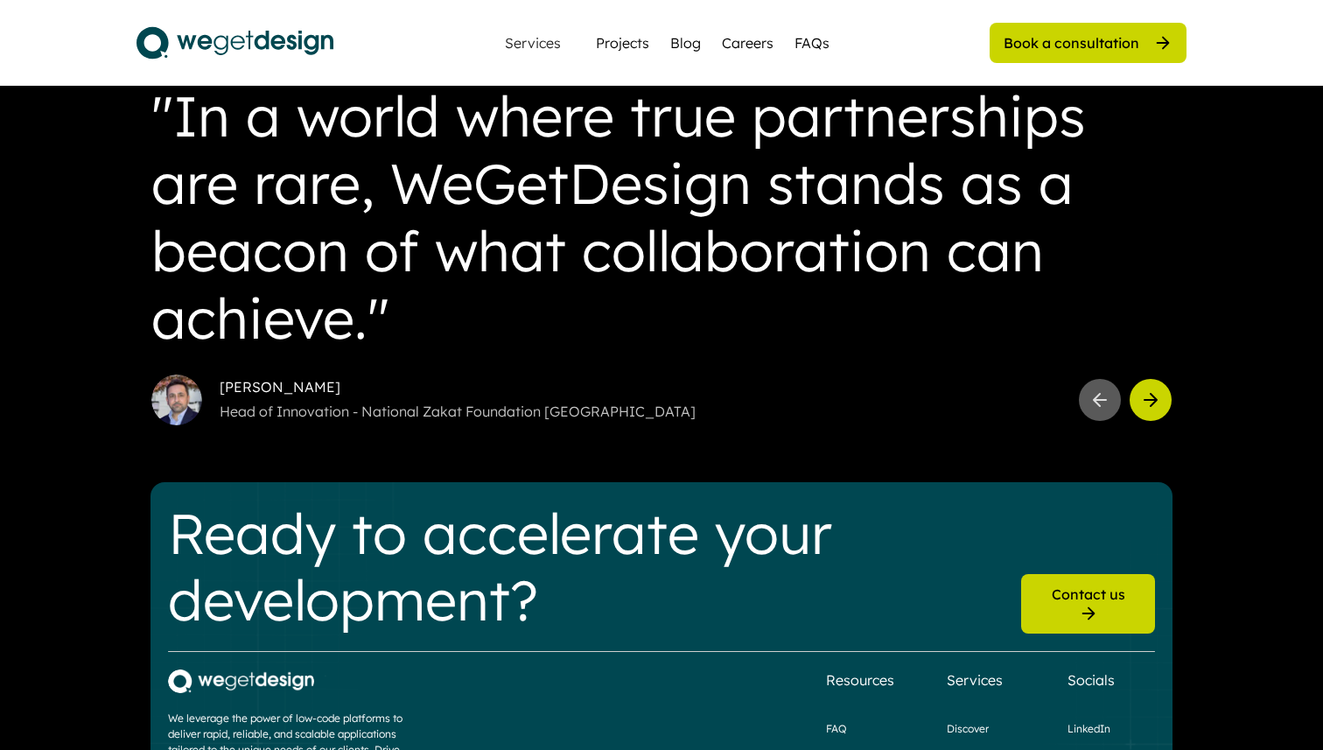
scroll to position [2199, 0]
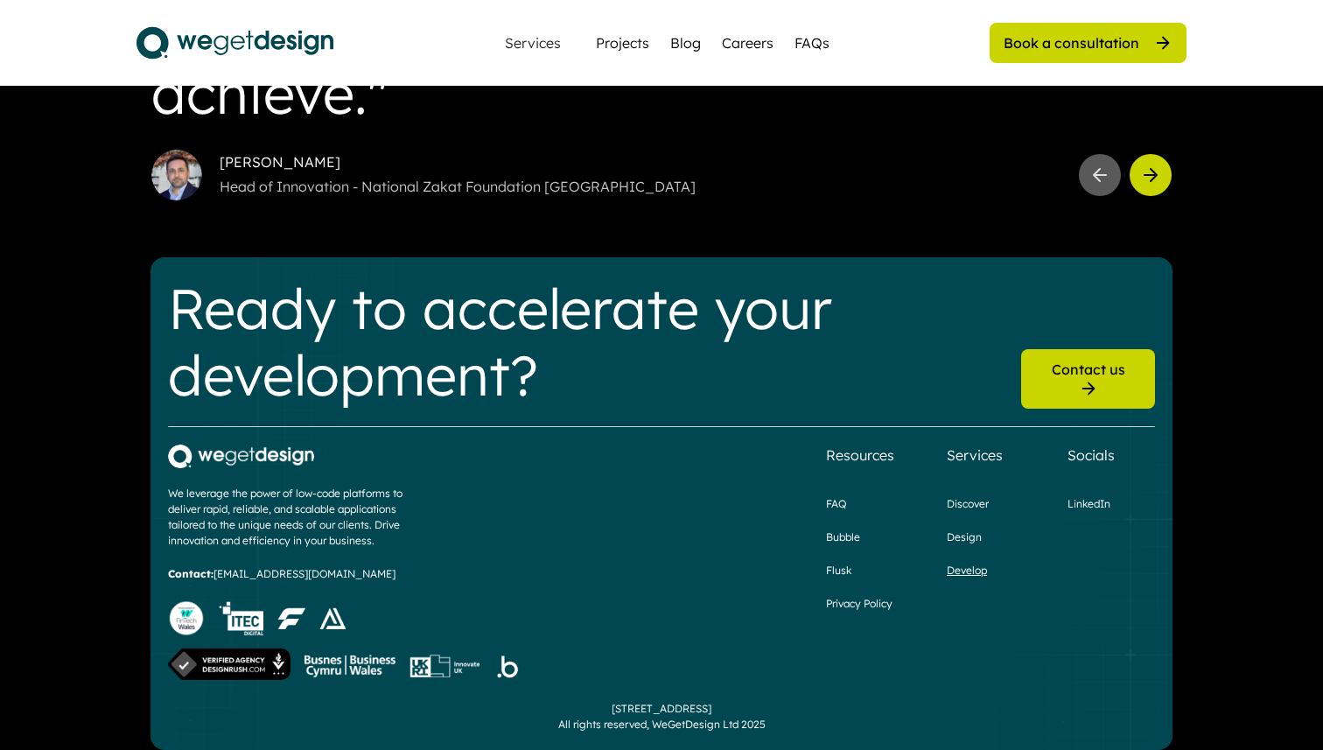
click at [966, 563] on div "Develop" at bounding box center [967, 571] width 40 height 16
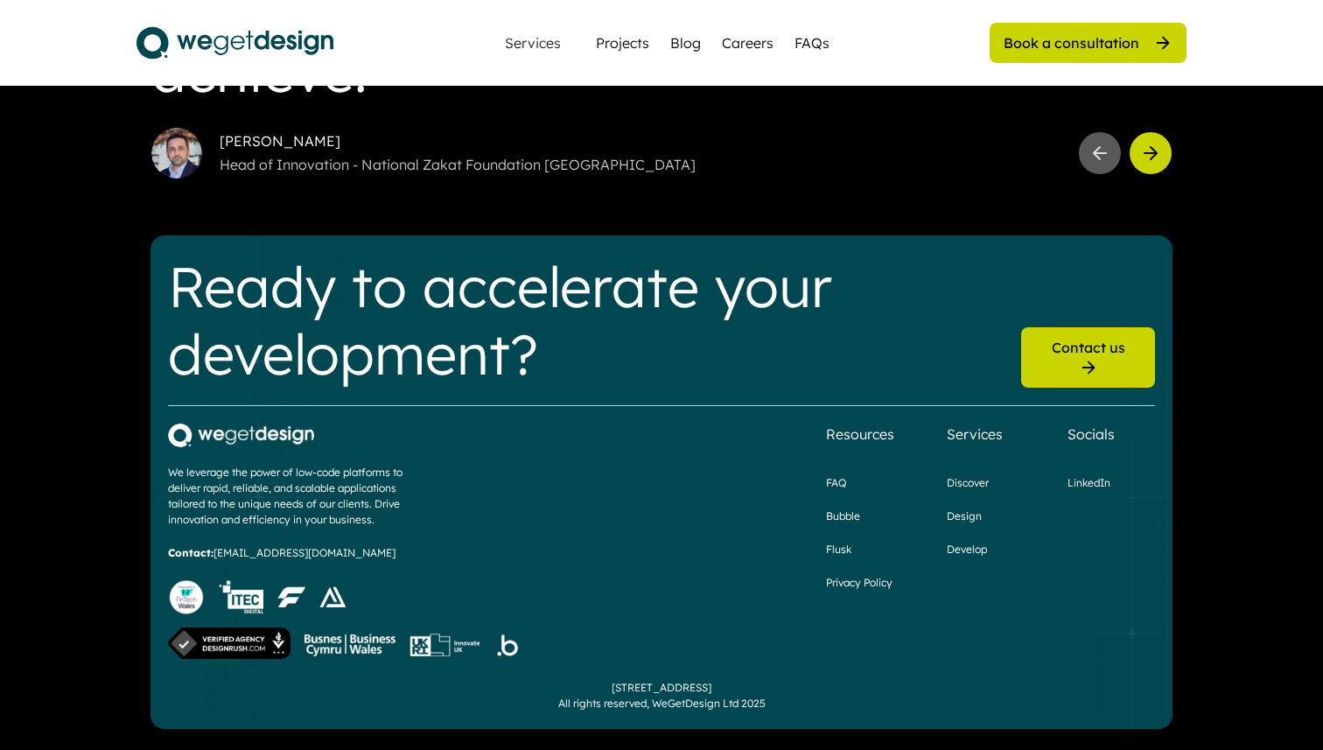
click at [682, 708] on div "[STREET_ADDRESS] All rights reserved, WeGetDesign Ltd 2025" at bounding box center [661, 696] width 207 height 32
click at [611, 706] on div "[STREET_ADDRESS] All rights reserved, WeGetDesign Ltd 2025" at bounding box center [661, 696] width 207 height 32
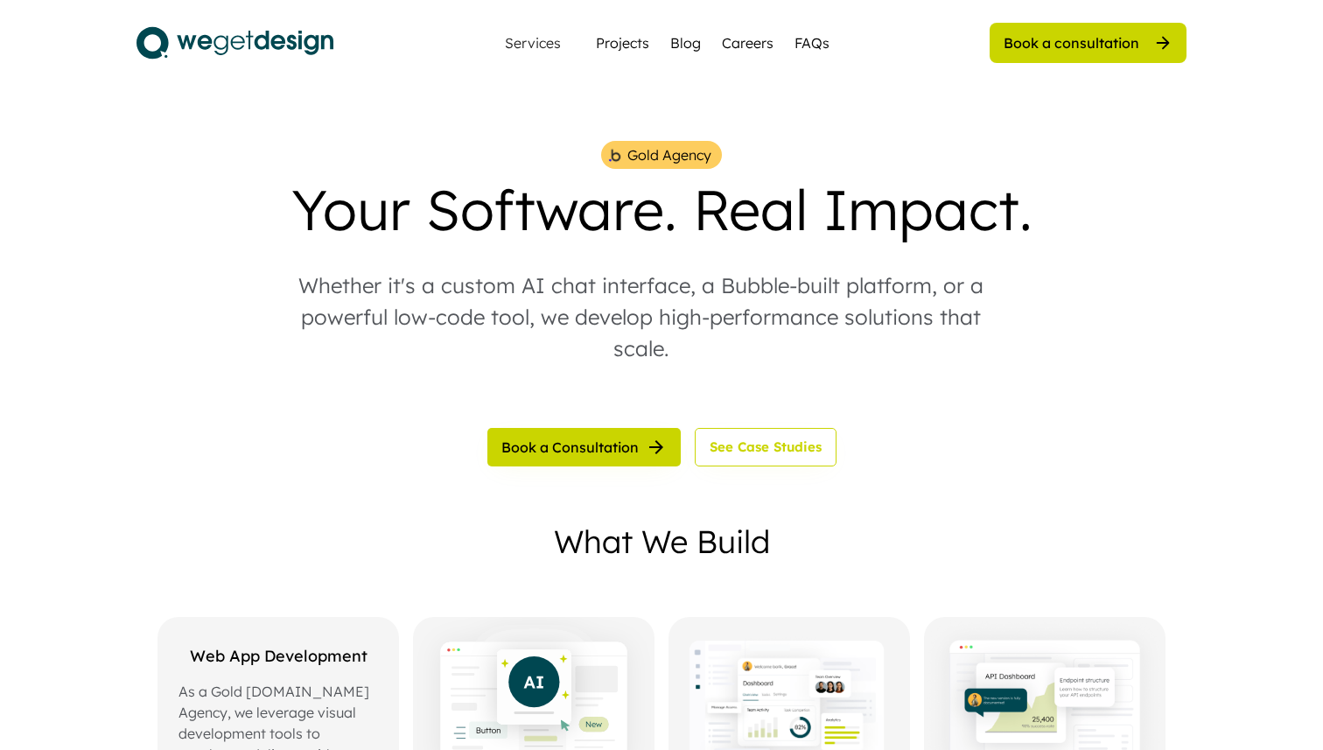
scroll to position [0, 0]
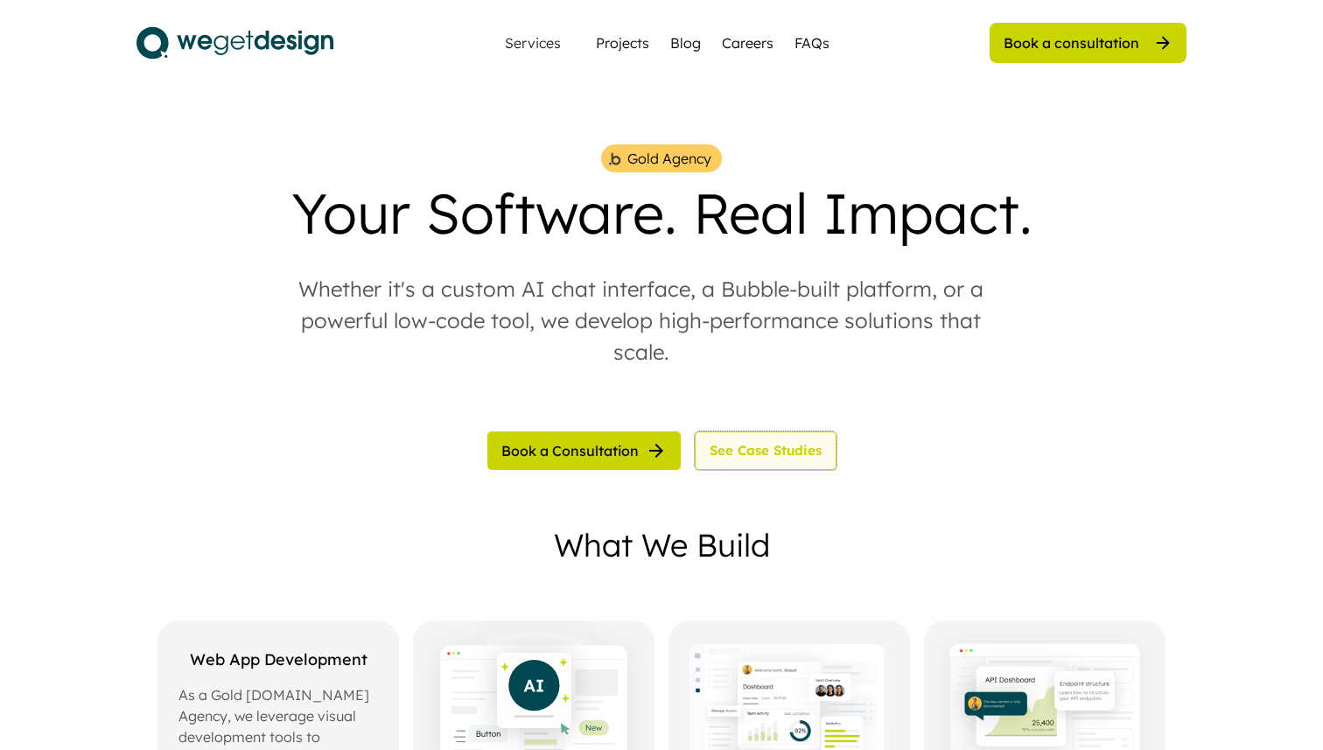
click at [757, 459] on button "See Case Studies" at bounding box center [766, 450] width 142 height 39
click at [735, 48] on div "Careers" at bounding box center [748, 42] width 52 height 21
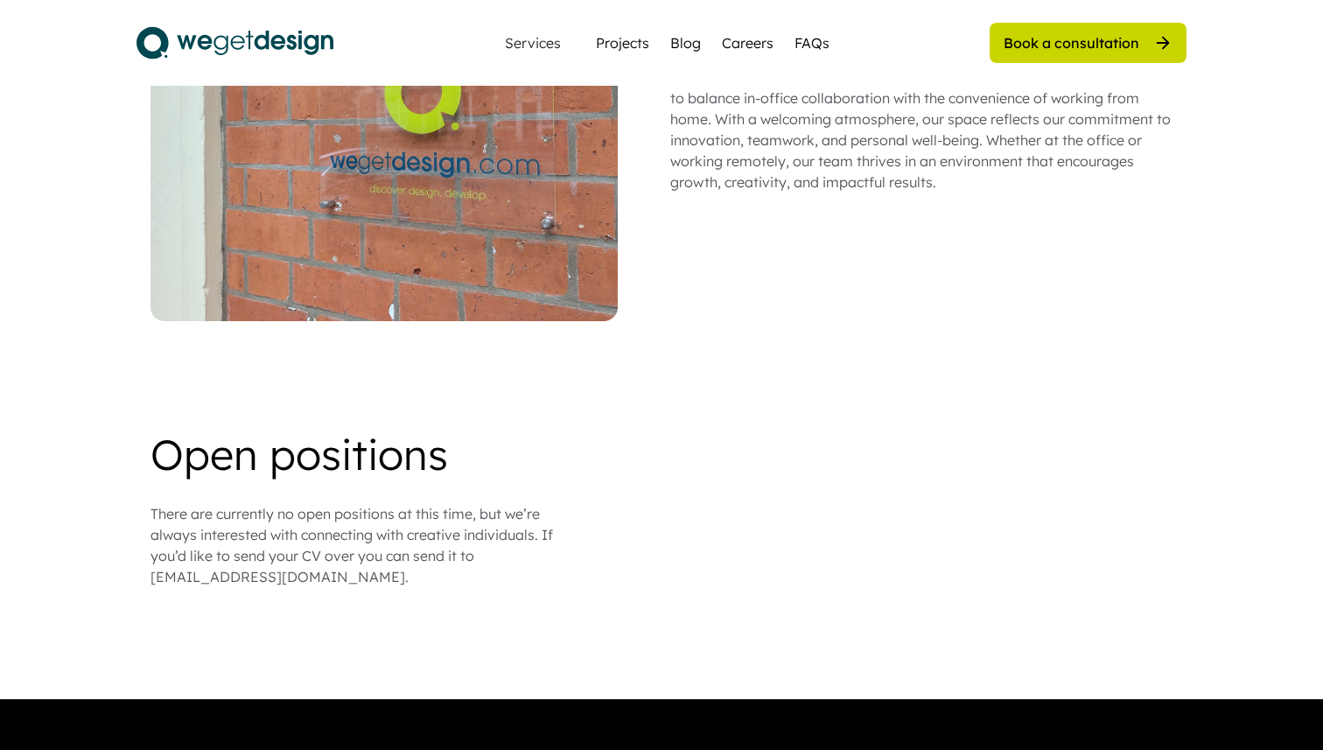
scroll to position [1308, 0]
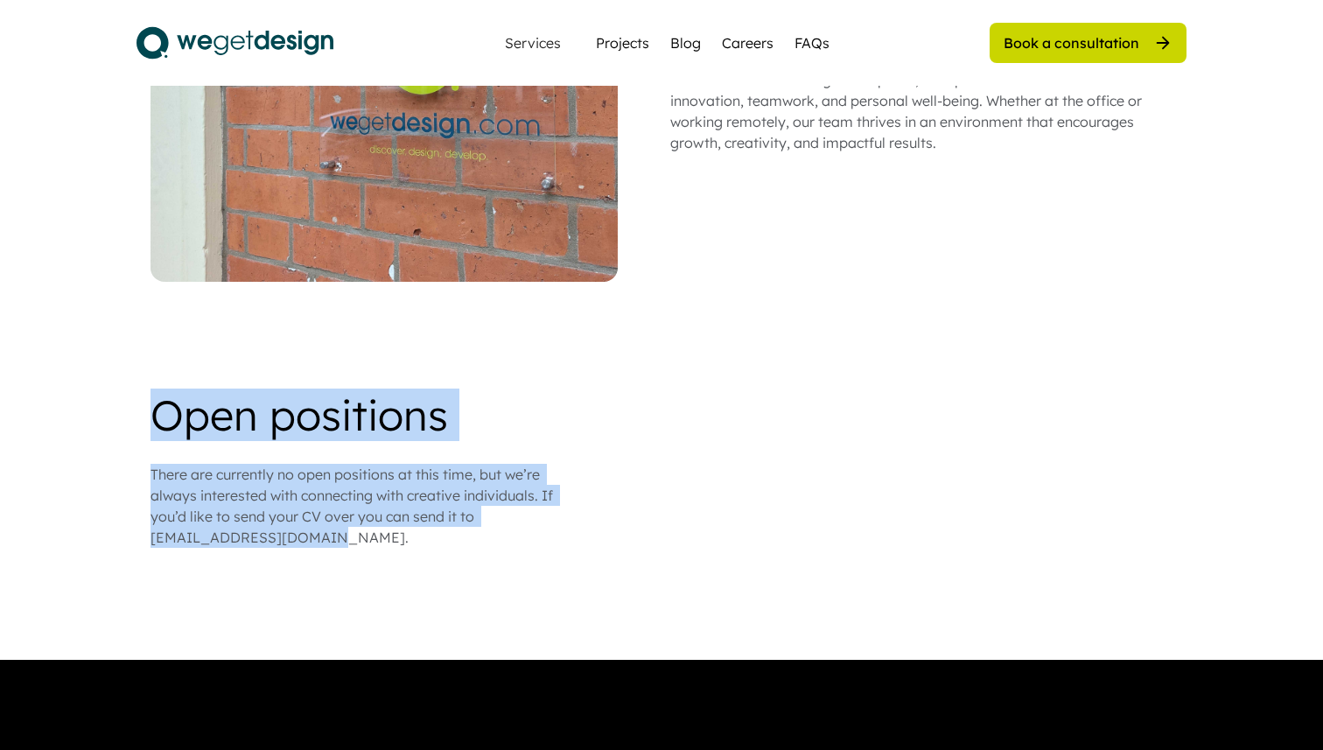
drag, startPoint x: 152, startPoint y: 390, endPoint x: 331, endPoint y: 535, distance: 229.6
click at [331, 535] on div "Build a Career with WeGetDesign Why Work at WeGetDesign At WeGetDesign, we beli…" at bounding box center [661, 177] width 1323 height 2971
copy div "Open positions There are currently no open positions at this time, but we’re al…"
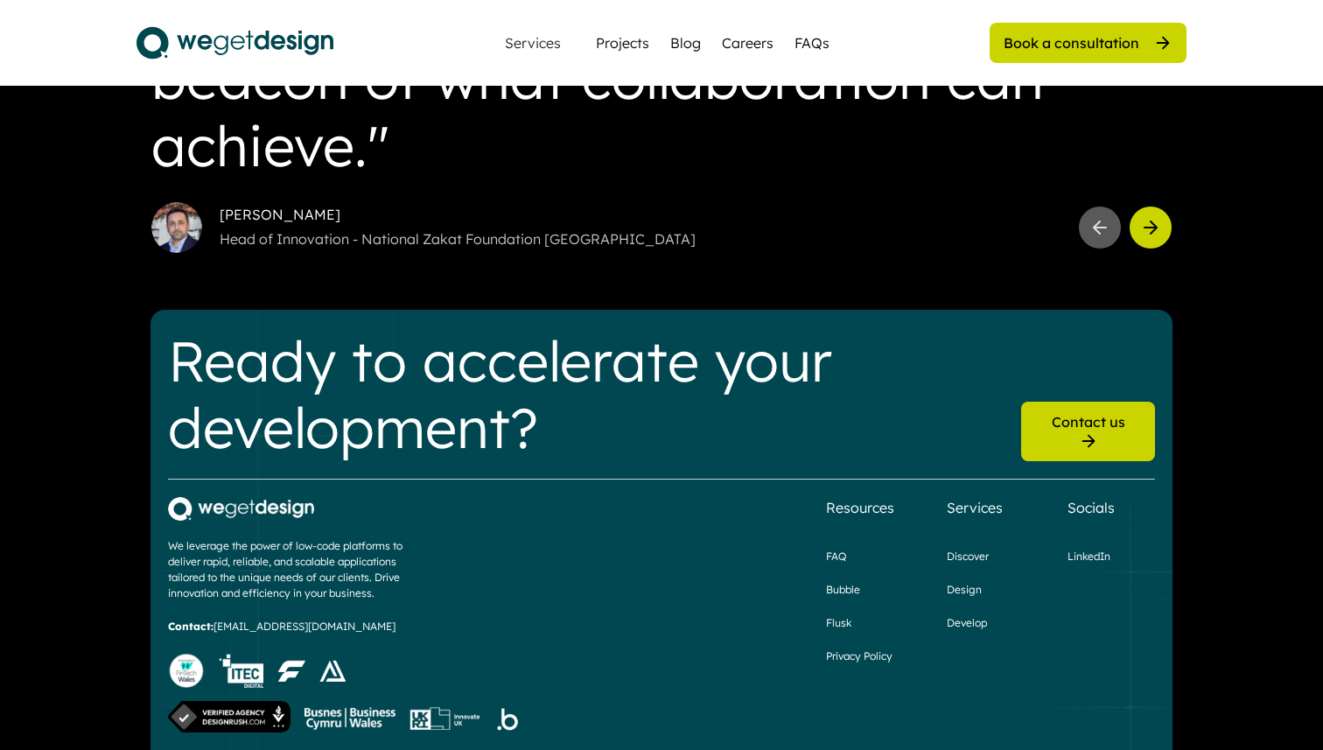
scroll to position [2199, 0]
